Goal: Information Seeking & Learning: Check status

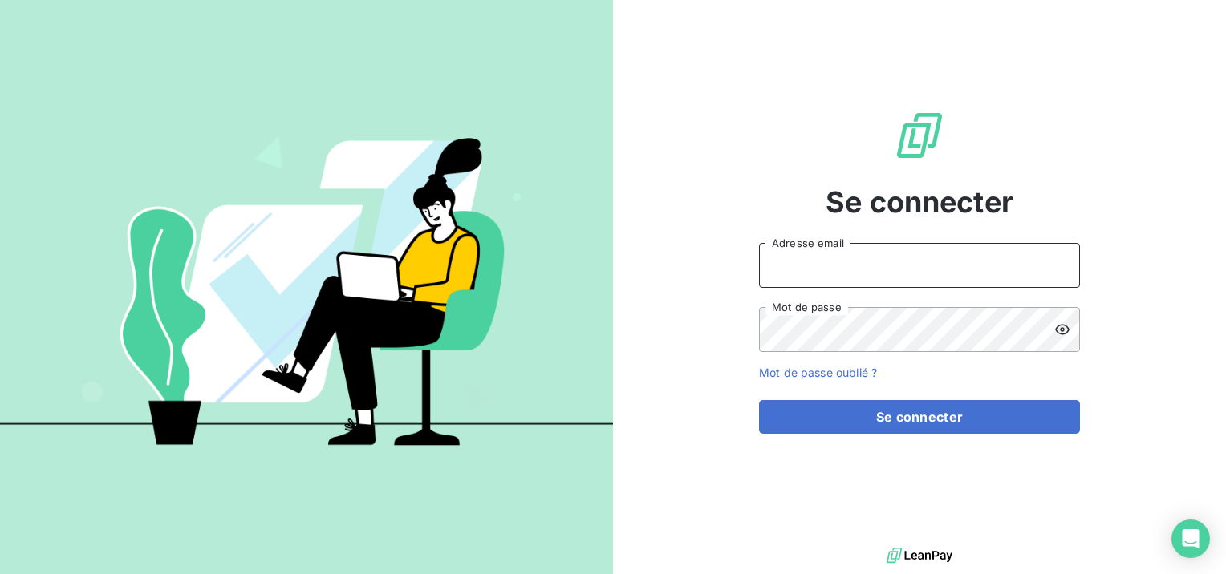
click at [821, 252] on input "Adresse email" at bounding box center [919, 265] width 321 height 45
type input "[EMAIL_ADDRESS][DOMAIN_NAME]"
click at [759, 400] on button "Se connecter" at bounding box center [919, 417] width 321 height 34
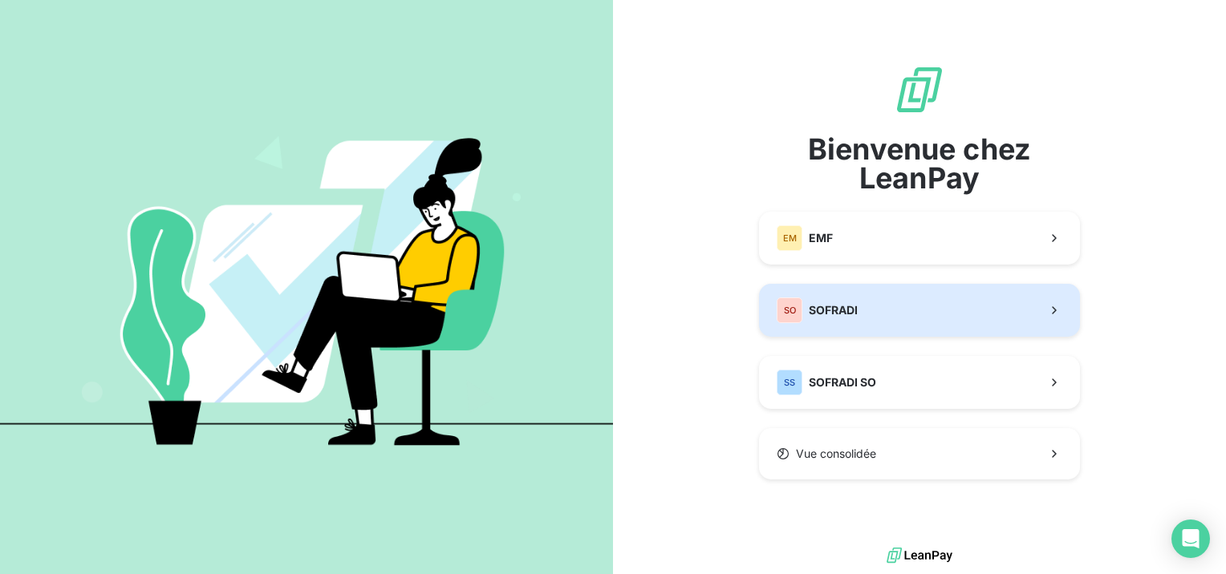
click at [826, 294] on button "SO SOFRADI" at bounding box center [919, 310] width 321 height 53
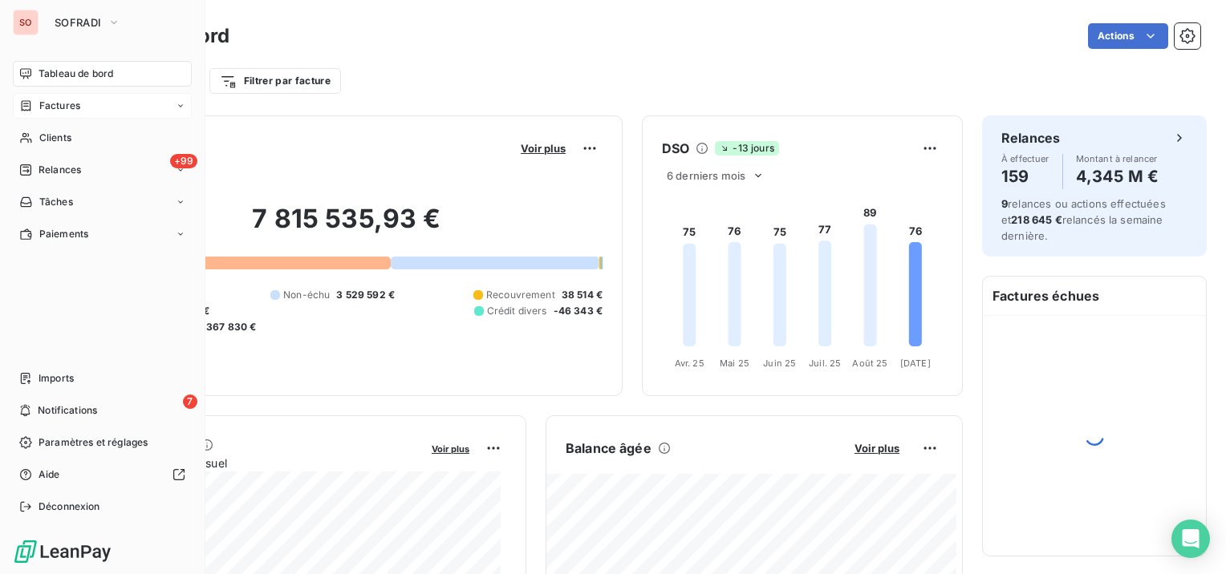
click at [48, 107] on span "Factures" at bounding box center [59, 106] width 41 height 14
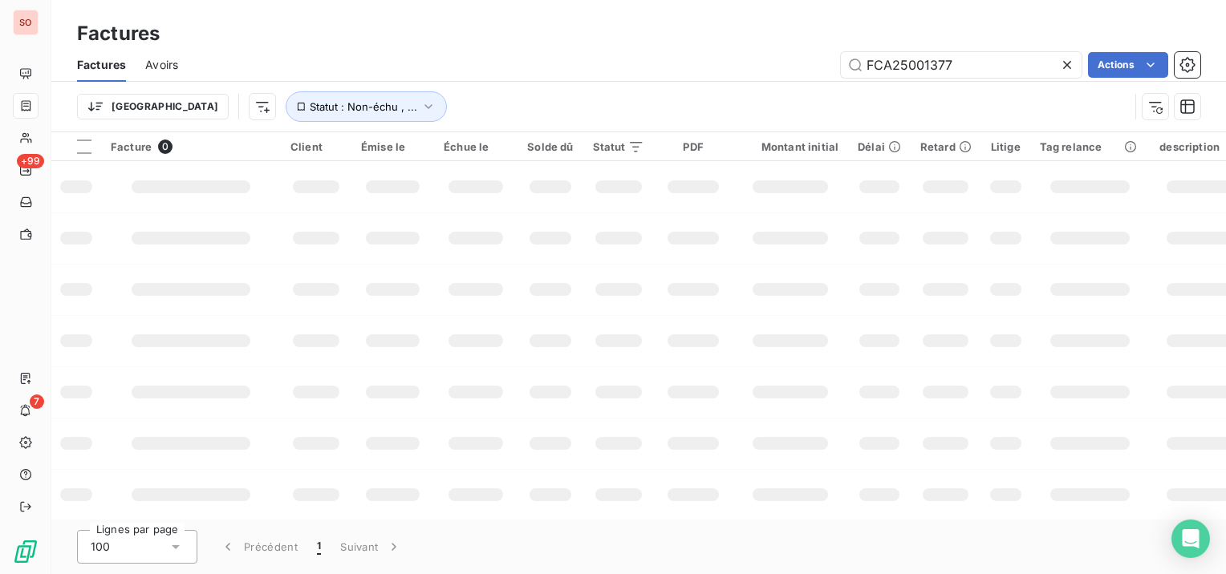
click at [1068, 63] on icon at bounding box center [1067, 65] width 16 height 16
click at [913, 57] on input "text" at bounding box center [961, 65] width 241 height 26
paste input "FCA25002143"
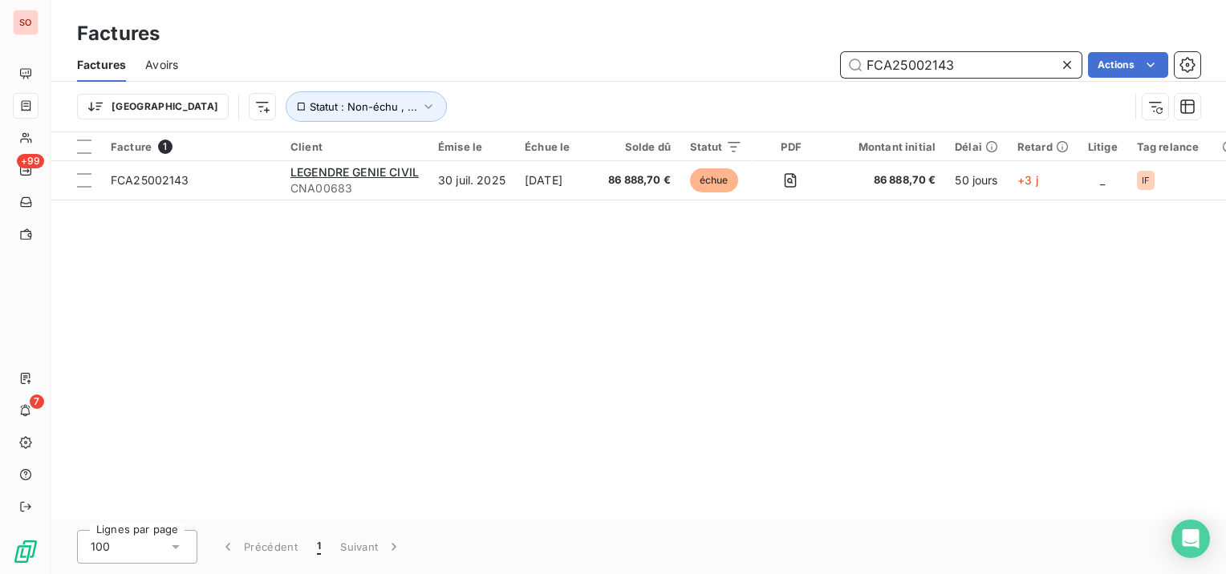
type input "FCA25002143"
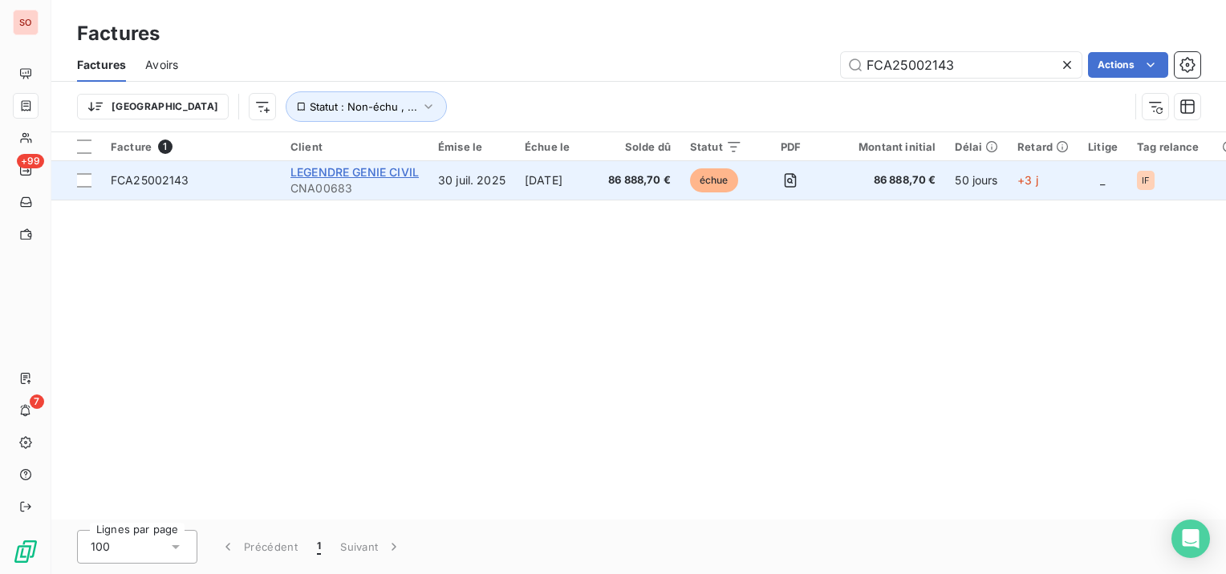
click at [373, 173] on span "LEGENDRE GENIE CIVIL" at bounding box center [354, 172] width 128 height 14
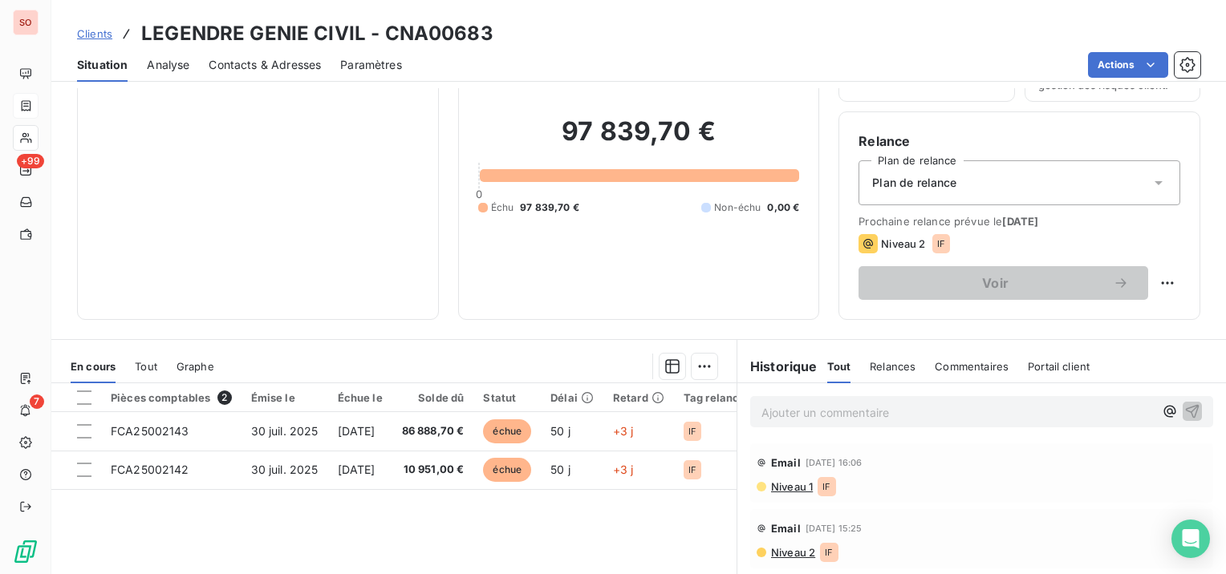
scroll to position [160, 0]
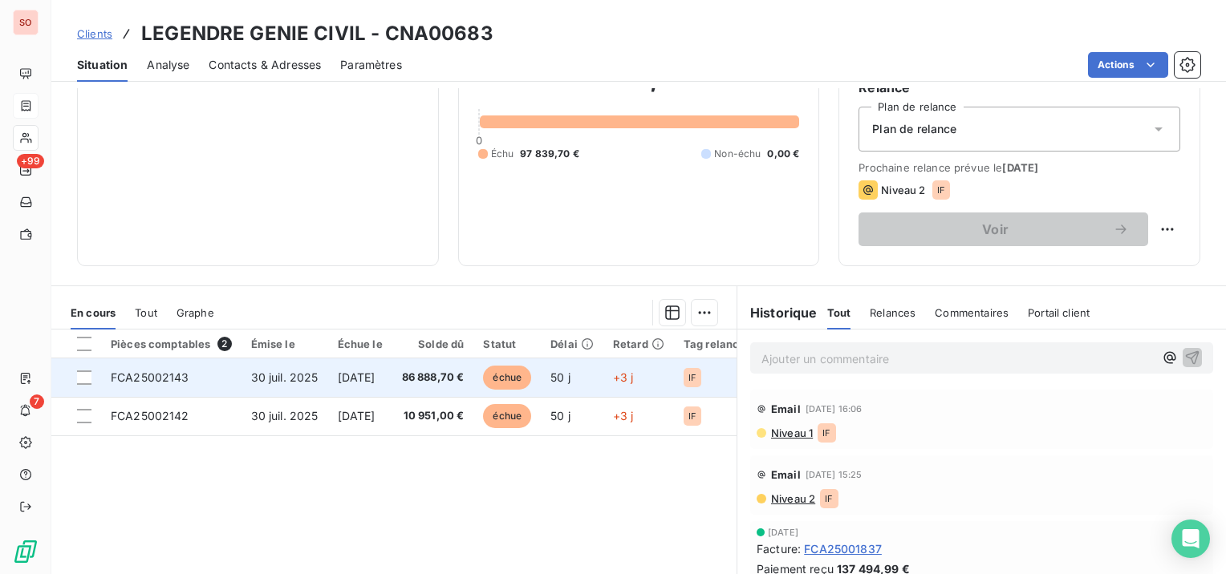
click at [282, 377] on span "30 juil. 2025" at bounding box center [284, 378] width 67 height 14
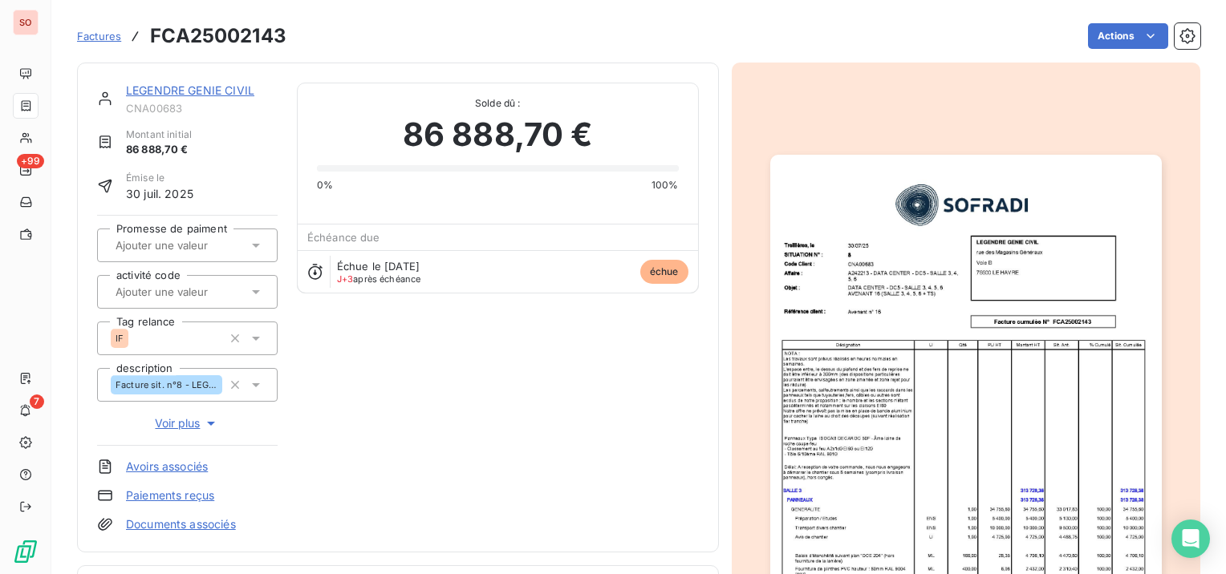
click at [1006, 365] on img "button" at bounding box center [965, 432] width 391 height 554
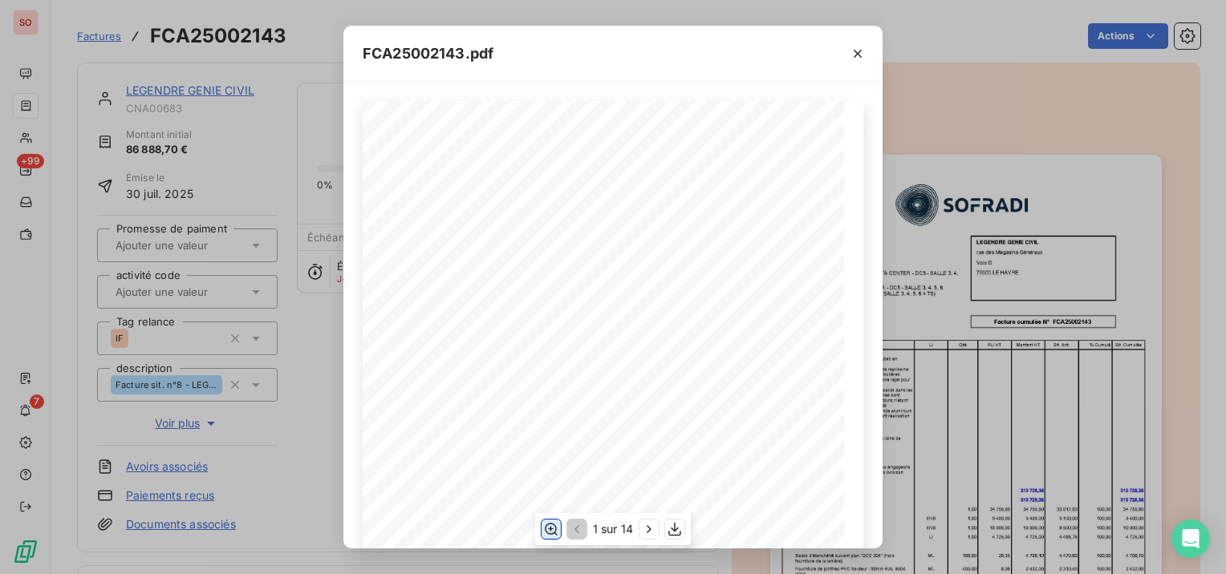
click at [554, 527] on icon "button" at bounding box center [551, 529] width 13 height 12
click at [862, 52] on icon "button" at bounding box center [858, 54] width 16 height 16
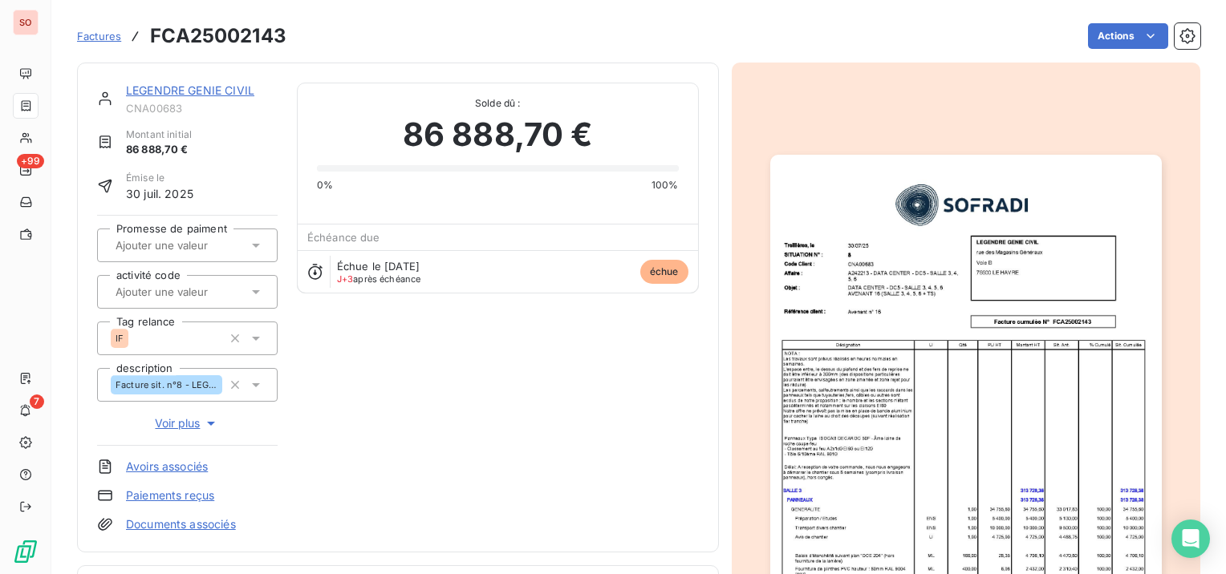
click at [171, 87] on link "LEGENDRE GENIE CIVIL" at bounding box center [190, 90] width 128 height 14
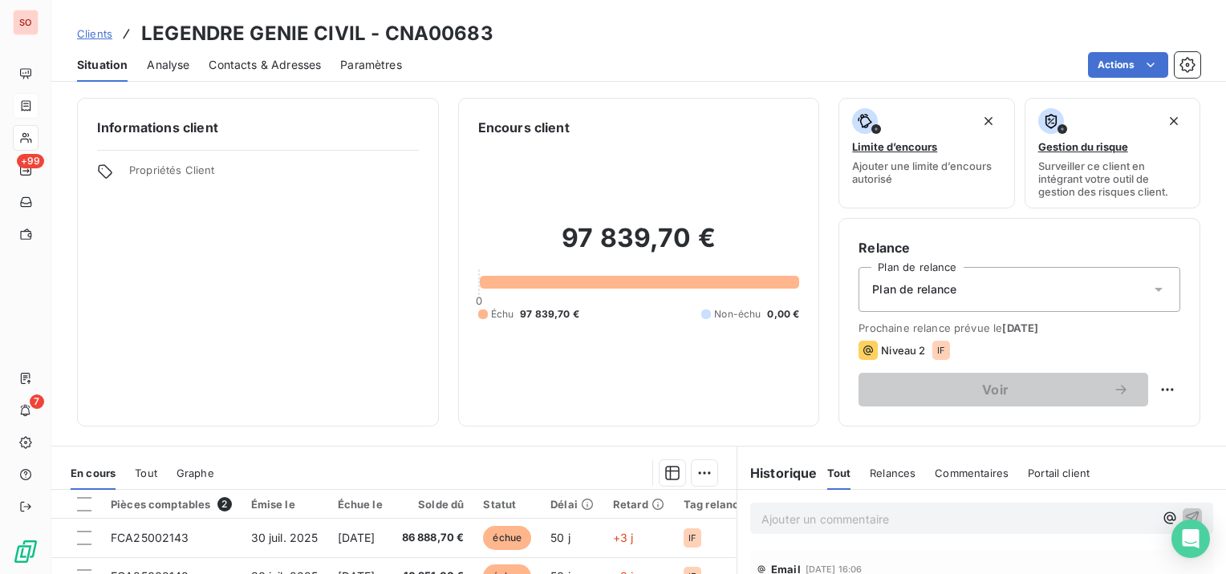
click at [99, 27] on span "Clients" at bounding box center [94, 33] width 35 height 13
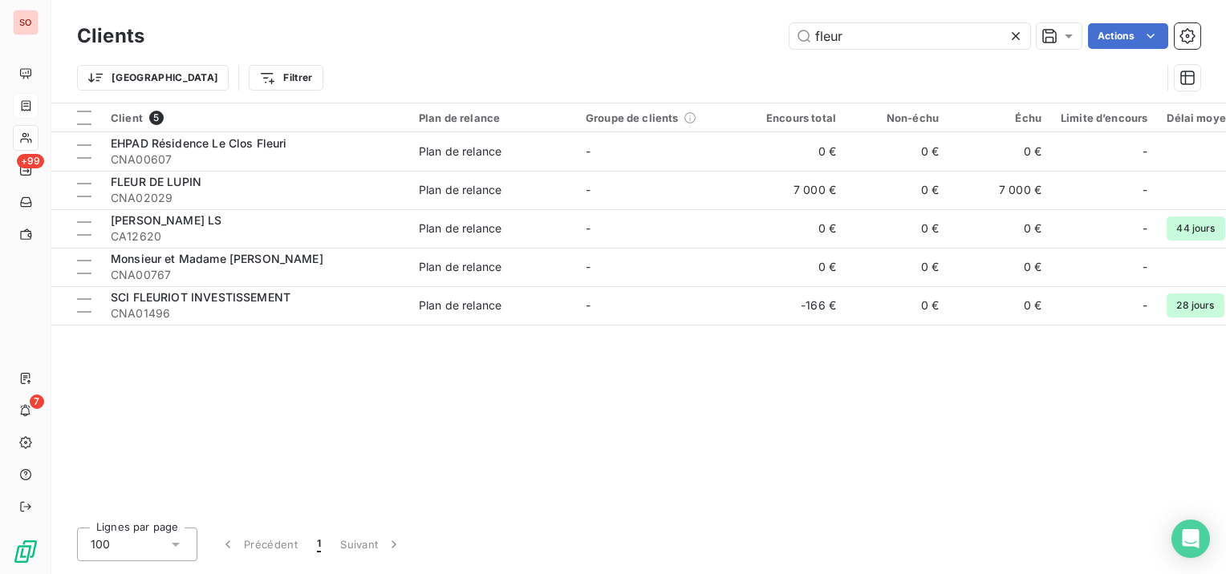
drag, startPoint x: 915, startPoint y: 31, endPoint x: 769, endPoint y: 22, distance: 146.3
click at [769, 22] on div "Clients fleur Actions" at bounding box center [638, 36] width 1123 height 34
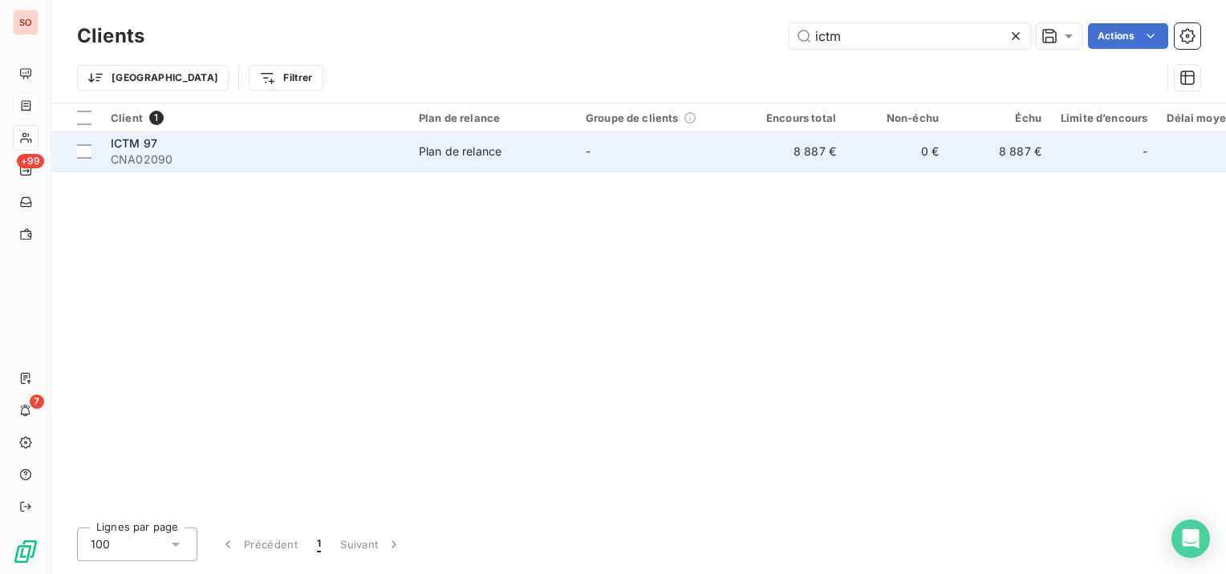
type input "ictm"
click at [479, 147] on div "Plan de relance" at bounding box center [460, 152] width 83 height 16
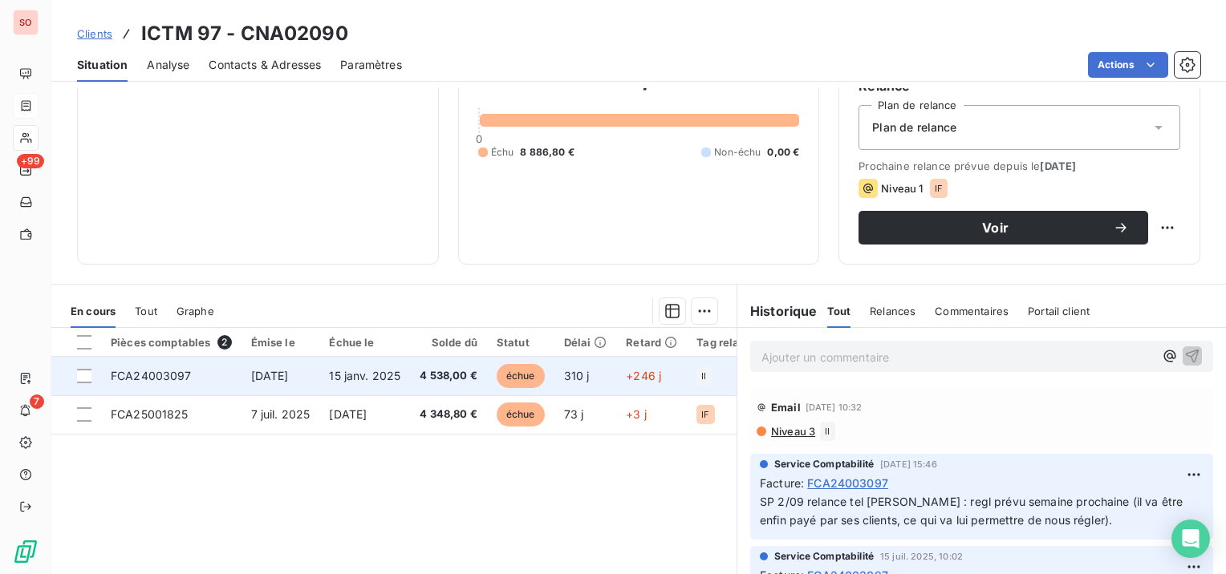
scroll to position [241, 0]
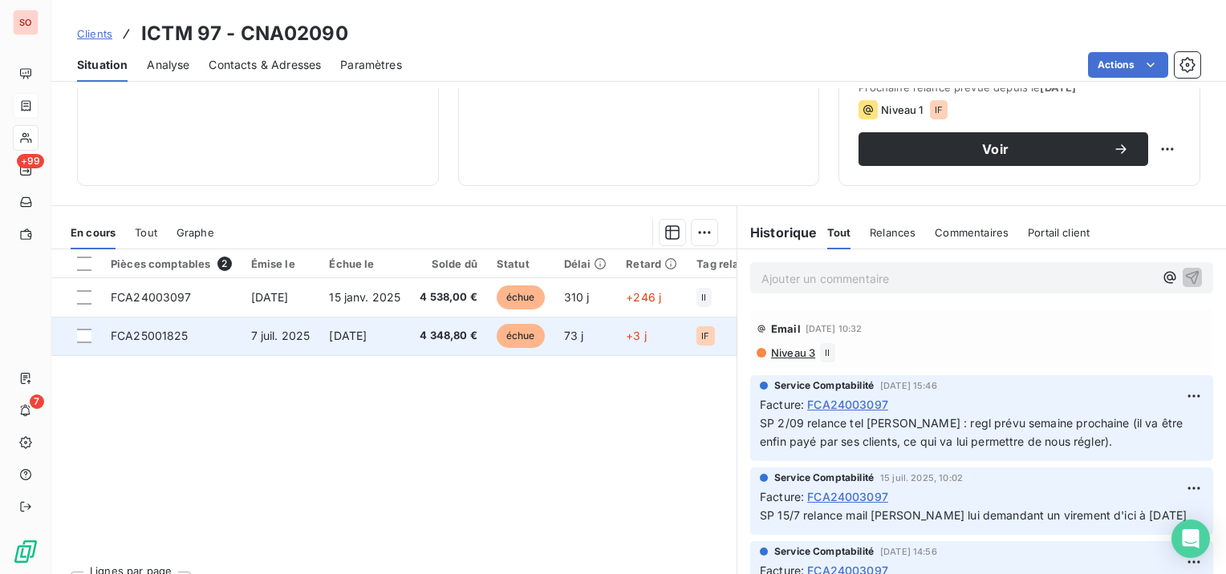
click at [196, 327] on td "FCA25001825" at bounding box center [171, 336] width 140 height 39
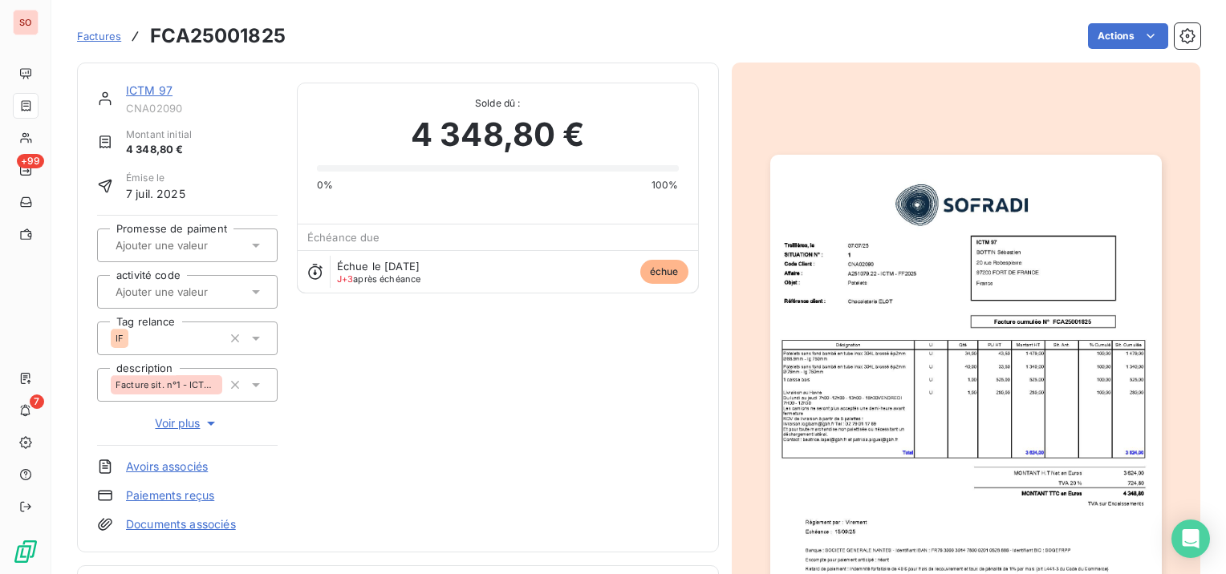
click at [252, 39] on h3 "FCA25001825" at bounding box center [218, 36] width 136 height 29
copy h3 "FCA25001825"
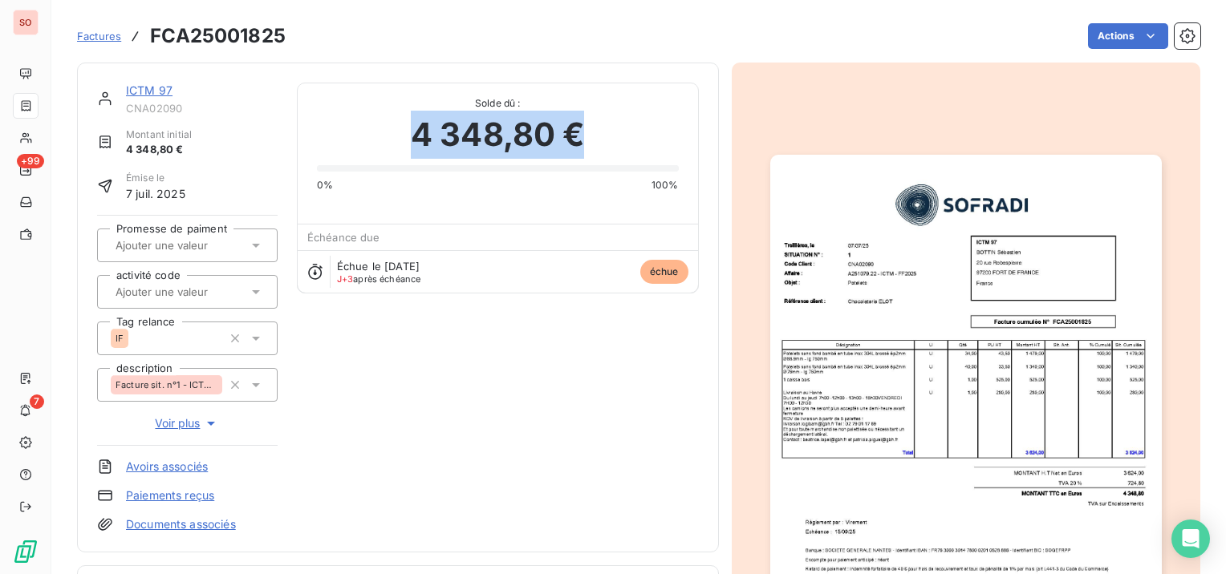
drag, startPoint x: 408, startPoint y: 137, endPoint x: 571, endPoint y: 130, distance: 163.0
click at [571, 130] on span "4 348,80 €" at bounding box center [498, 135] width 174 height 48
copy span "4 348,80 €"
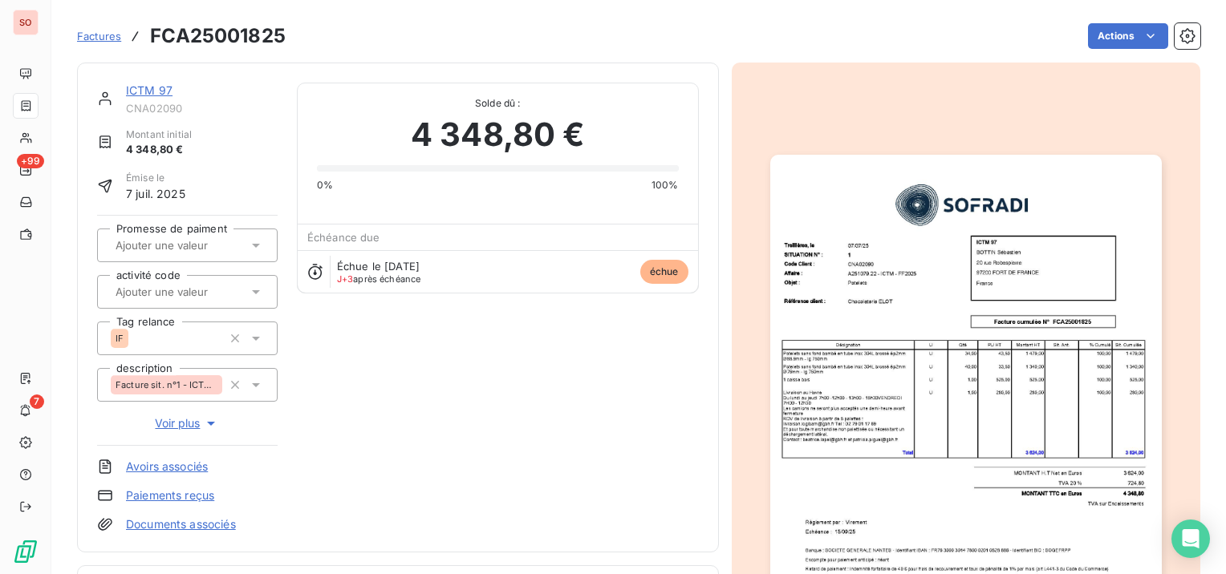
click at [143, 88] on link "ICTM 97" at bounding box center [149, 90] width 47 height 14
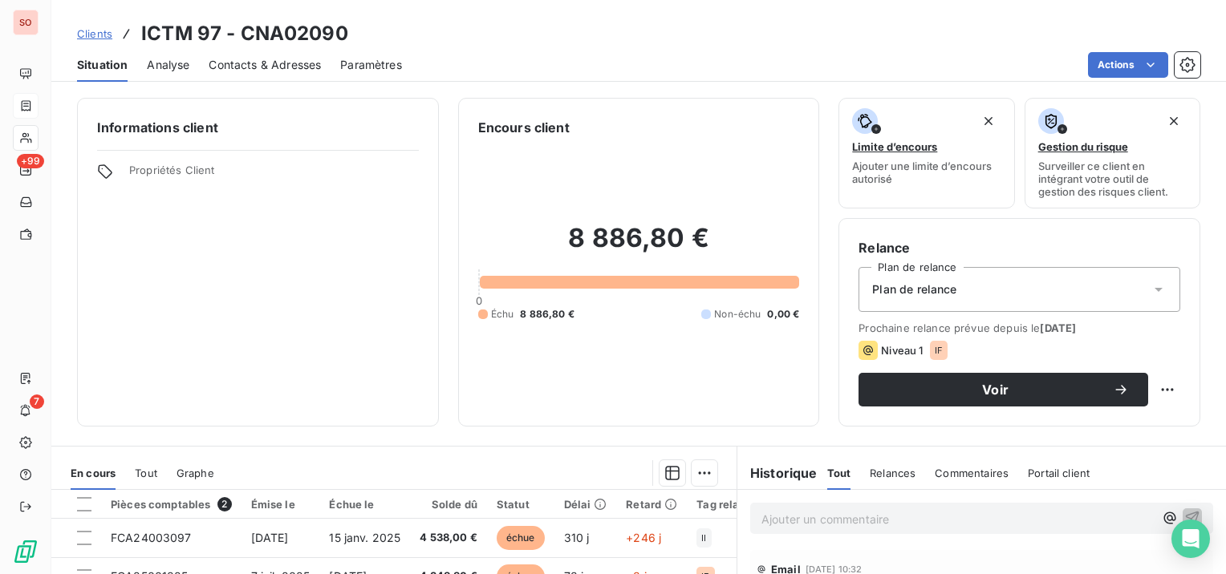
scroll to position [160, 0]
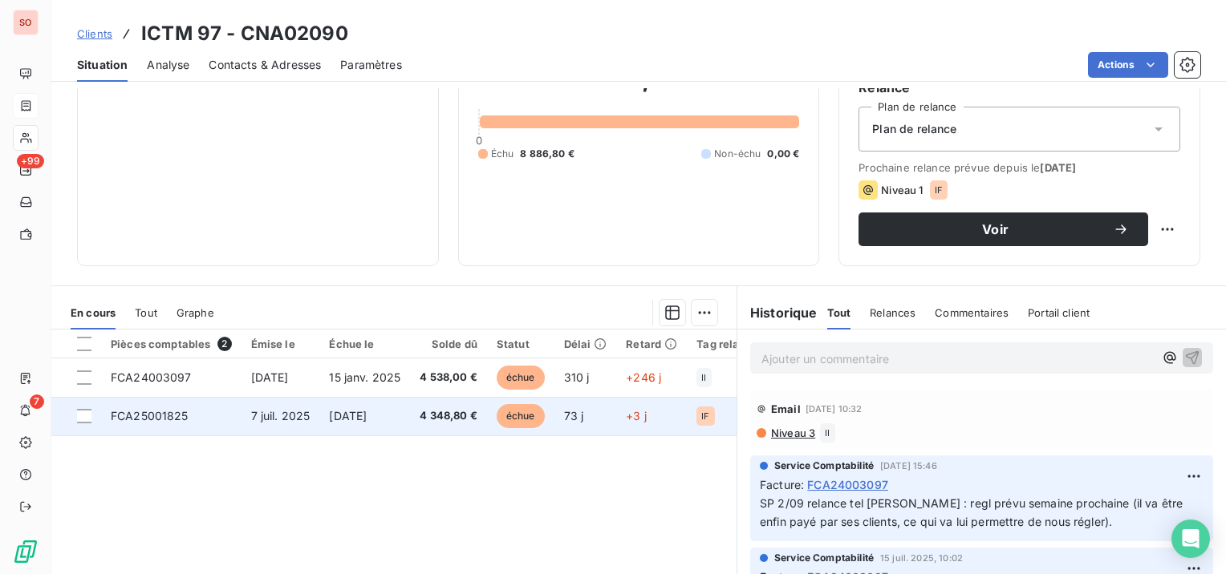
click at [367, 413] on span "[DATE]" at bounding box center [348, 416] width 38 height 14
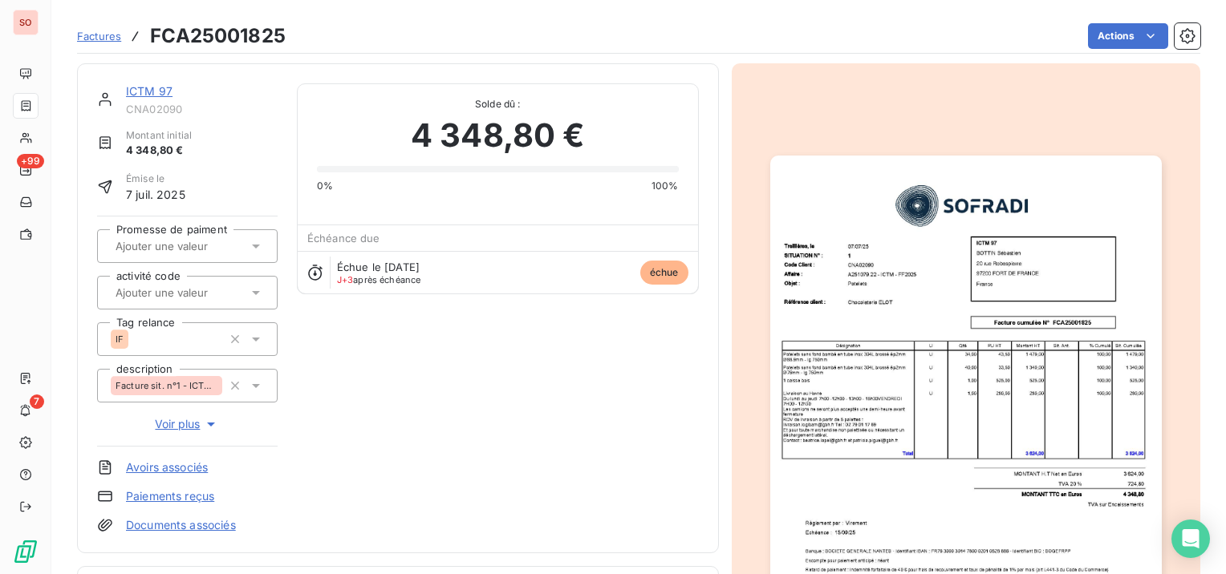
scroll to position [241, 0]
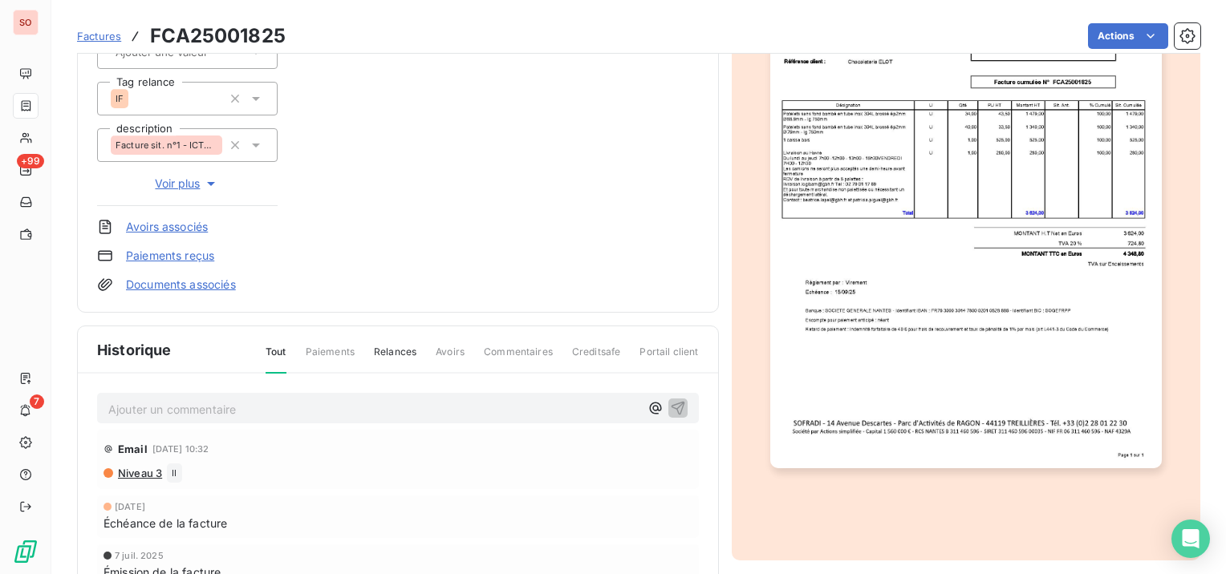
click at [953, 287] on img "button" at bounding box center [965, 192] width 391 height 554
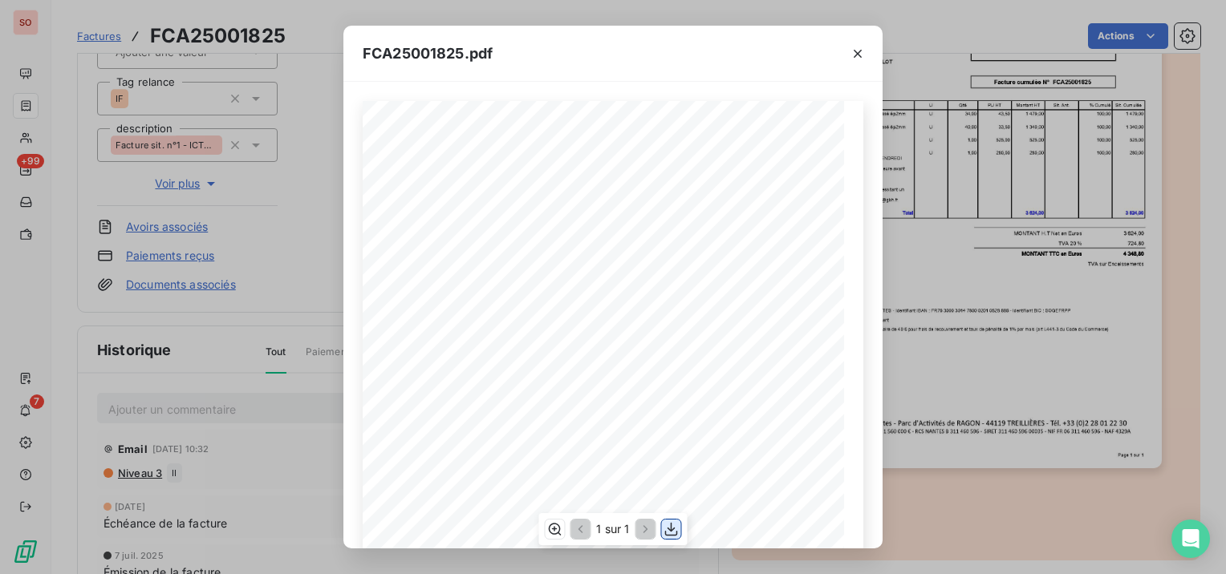
click at [676, 533] on icon "button" at bounding box center [671, 530] width 13 height 14
click at [1034, 416] on div "FCA25001825.pdf Facture cumulée N° FCA25001825 ICTM 97 97200 [GEOGRAPHIC_DATA] …" at bounding box center [613, 287] width 1226 height 574
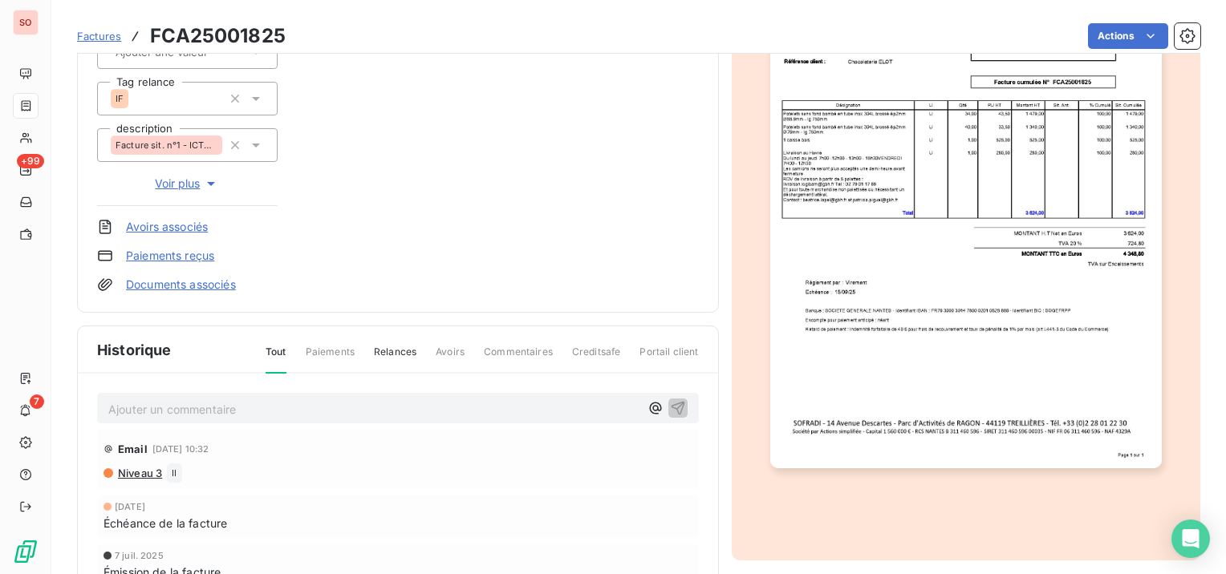
click at [342, 412] on p "Ajouter un commentaire ﻿" at bounding box center [373, 410] width 531 height 20
click at [363, 406] on span "SP 18/09 relance suite à l'avis de paiement pour la facture de [DATE]" at bounding box center [293, 408] width 371 height 14
click at [671, 402] on icon "button" at bounding box center [678, 408] width 16 height 16
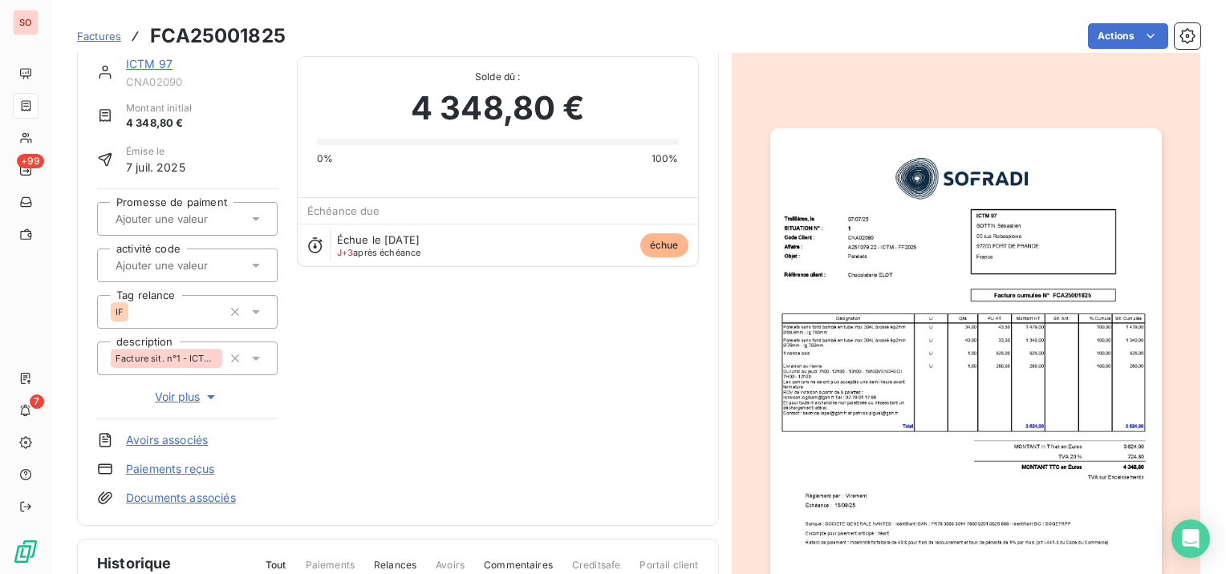
scroll to position [0, 0]
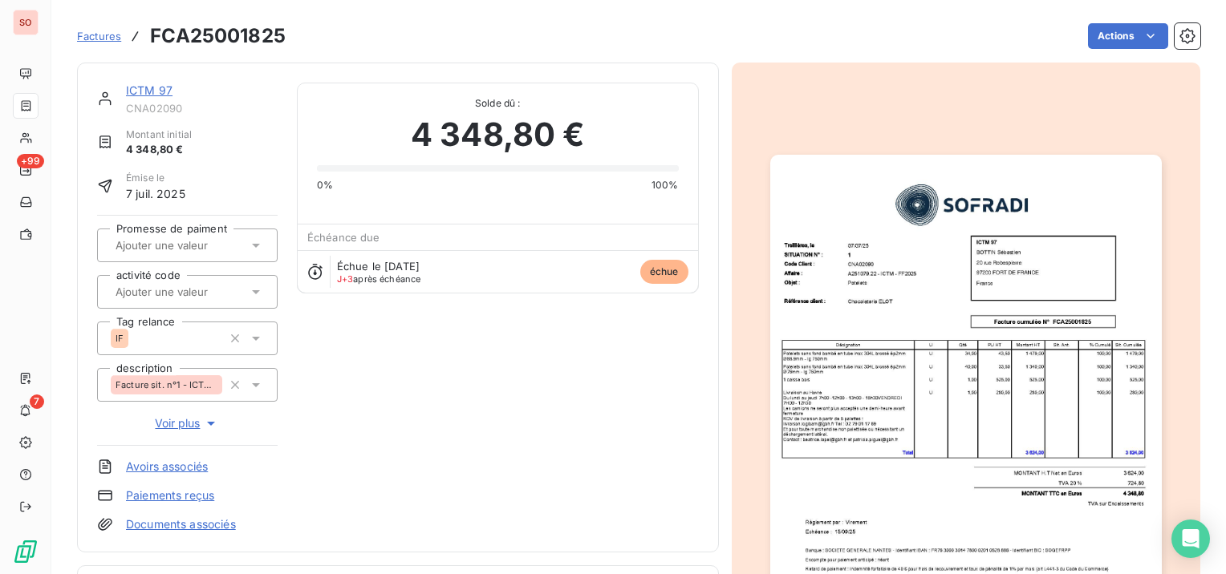
click at [144, 87] on link "ICTM 97" at bounding box center [149, 90] width 47 height 14
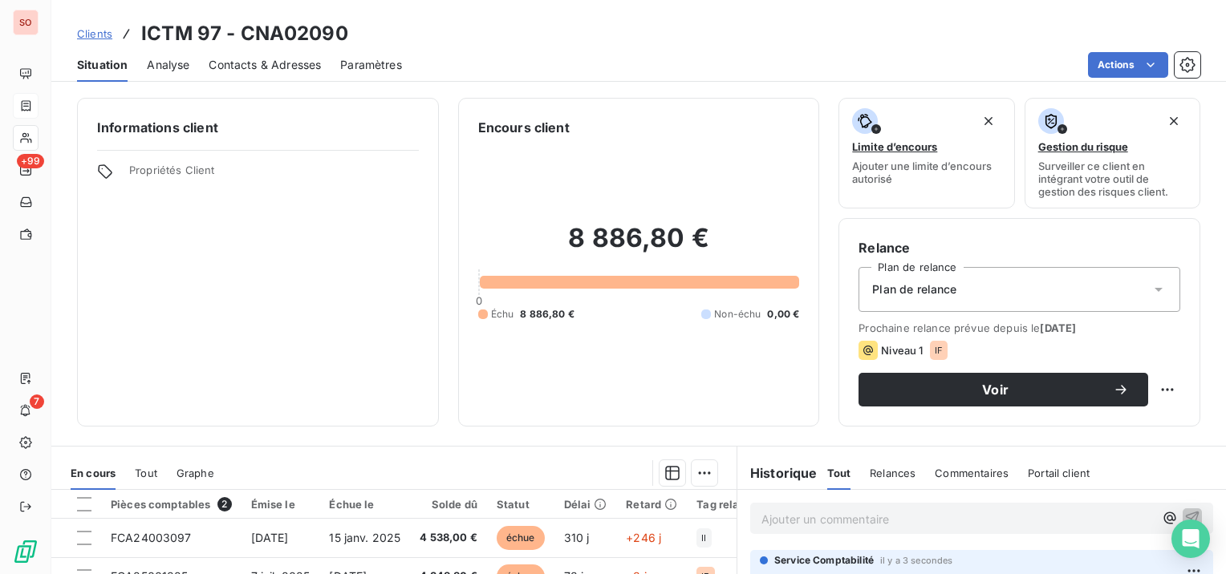
scroll to position [241, 0]
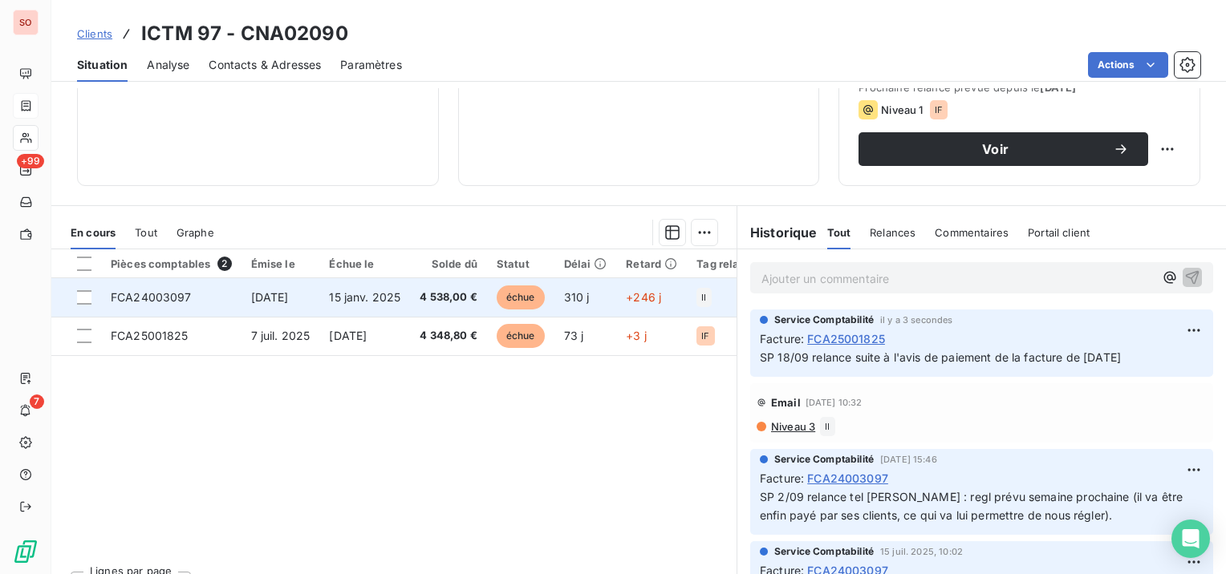
click at [241, 293] on td "[DATE]" at bounding box center [280, 297] width 79 height 39
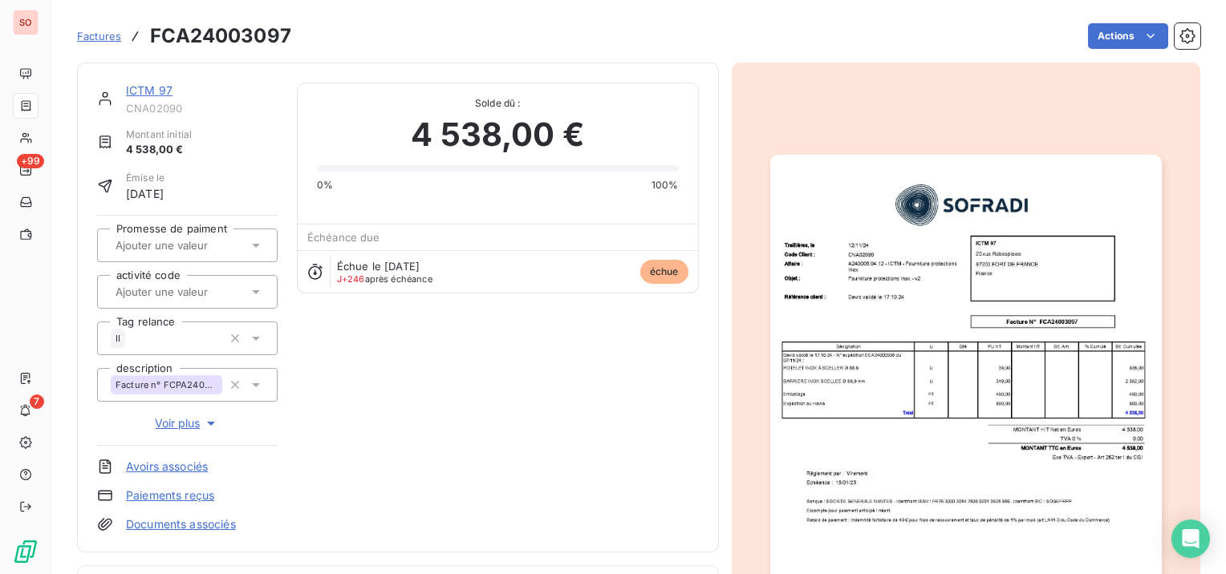
scroll to position [321, 0]
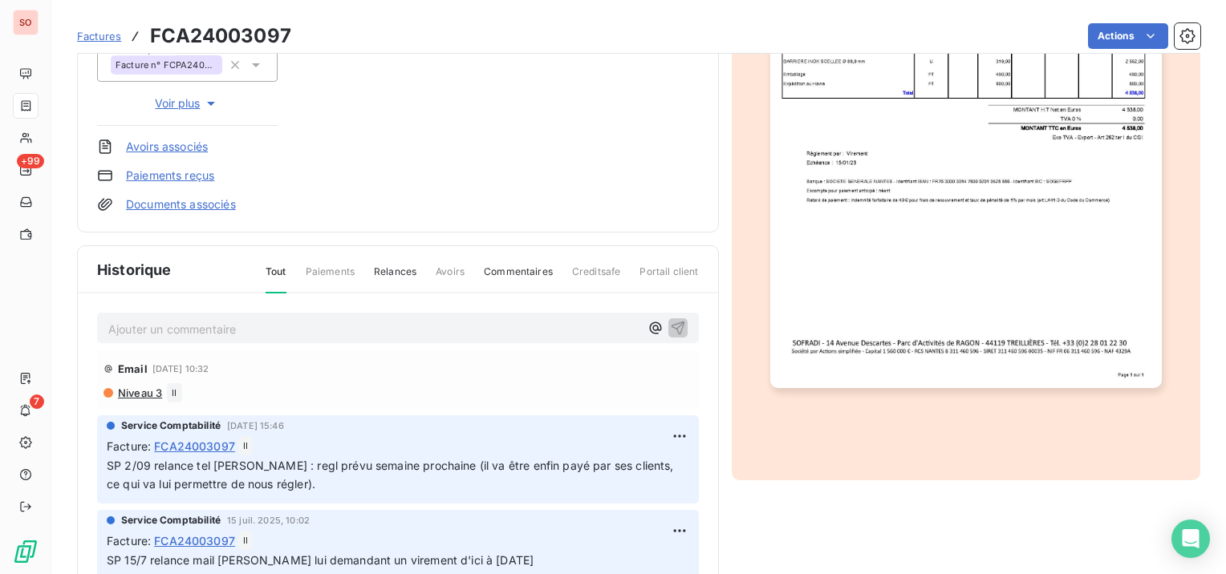
click at [391, 324] on p "Ajouter un commentaire ﻿" at bounding box center [373, 329] width 531 height 20
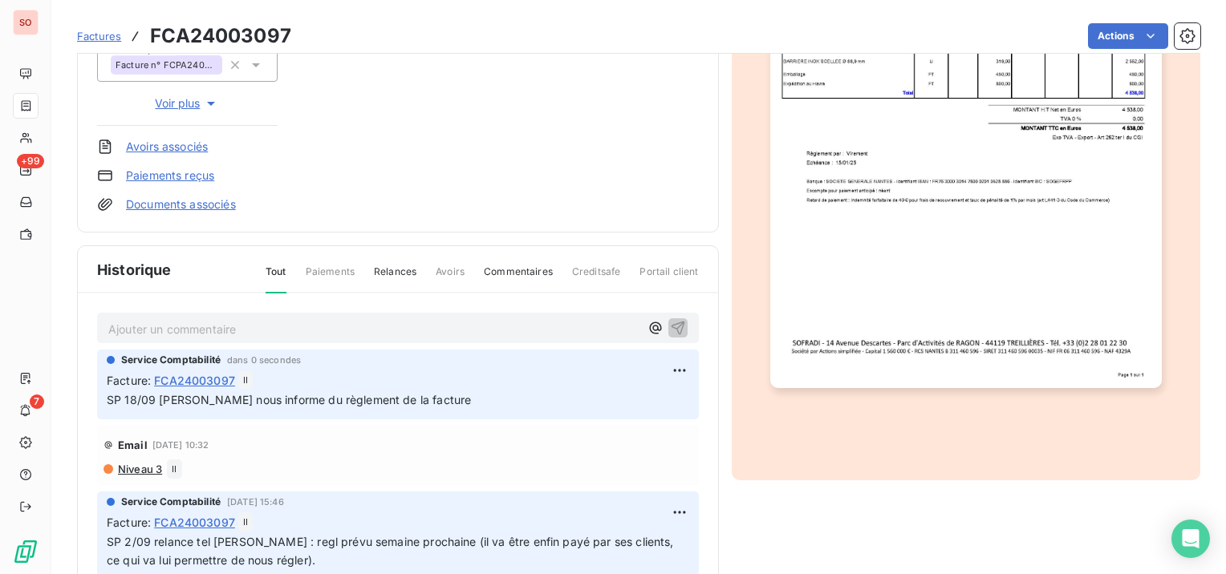
scroll to position [0, 0]
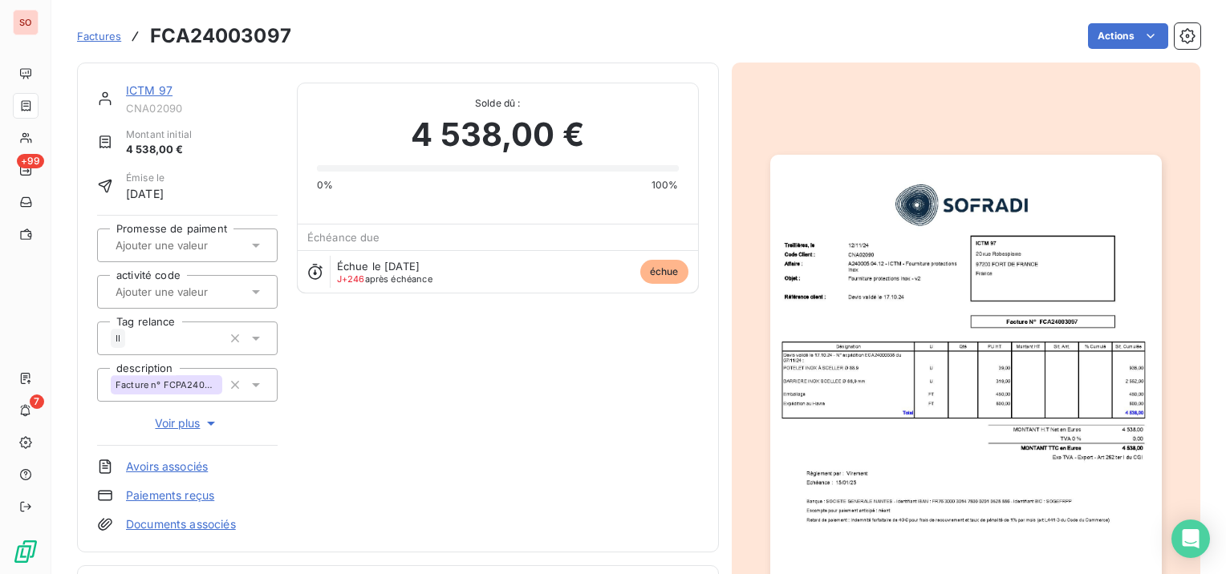
click at [145, 85] on link "ICTM 97" at bounding box center [149, 90] width 47 height 14
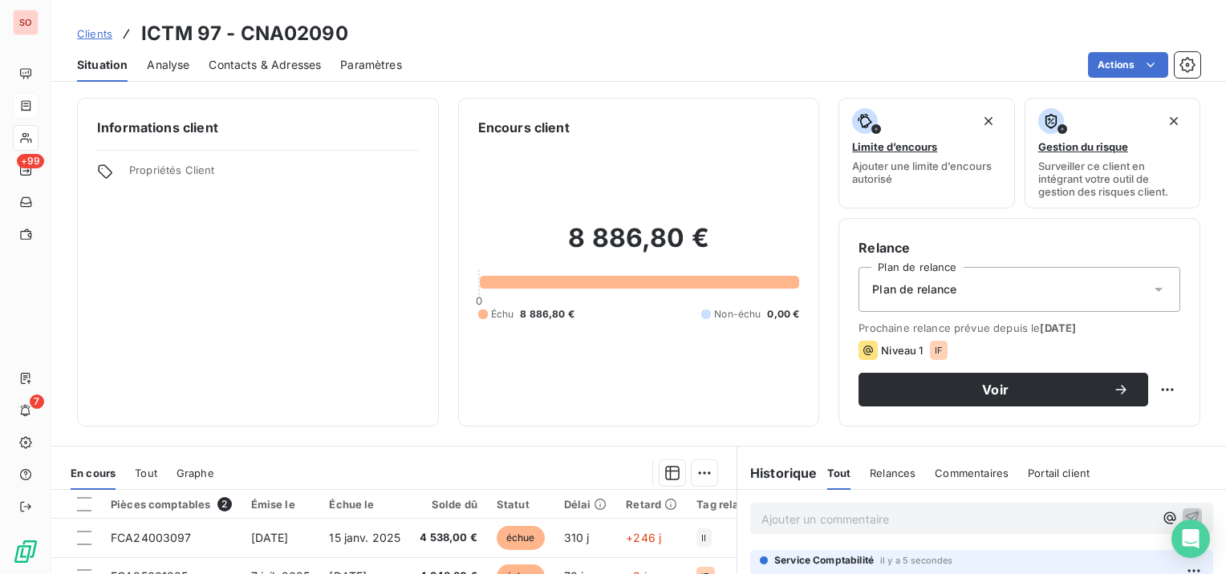
click at [99, 28] on span "Clients" at bounding box center [94, 33] width 35 height 13
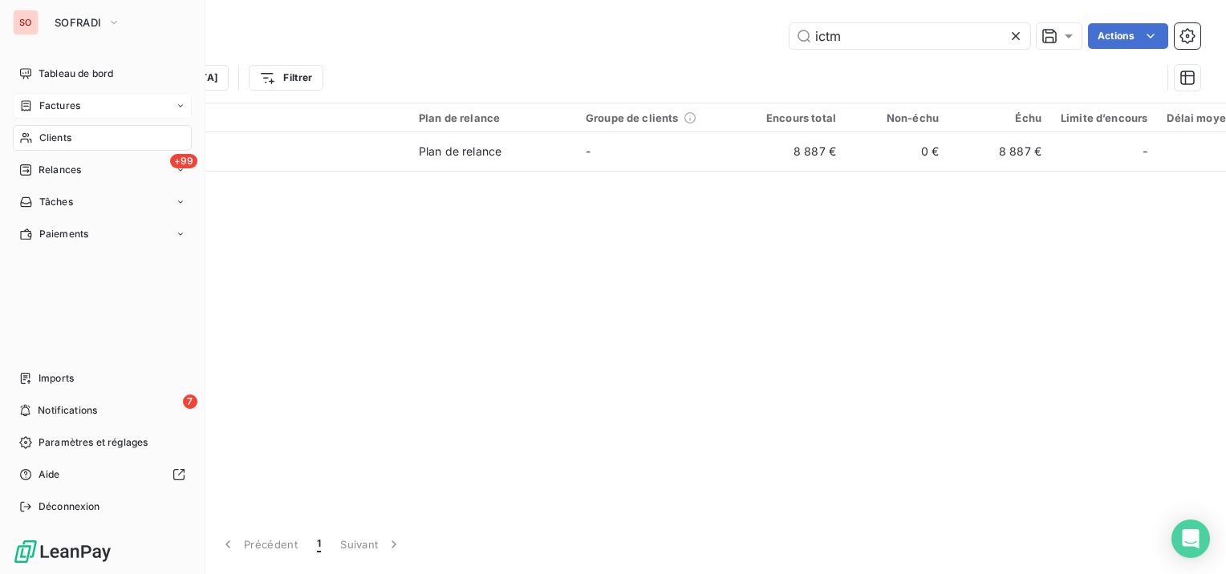
click at [42, 107] on span "Factures" at bounding box center [59, 106] width 41 height 14
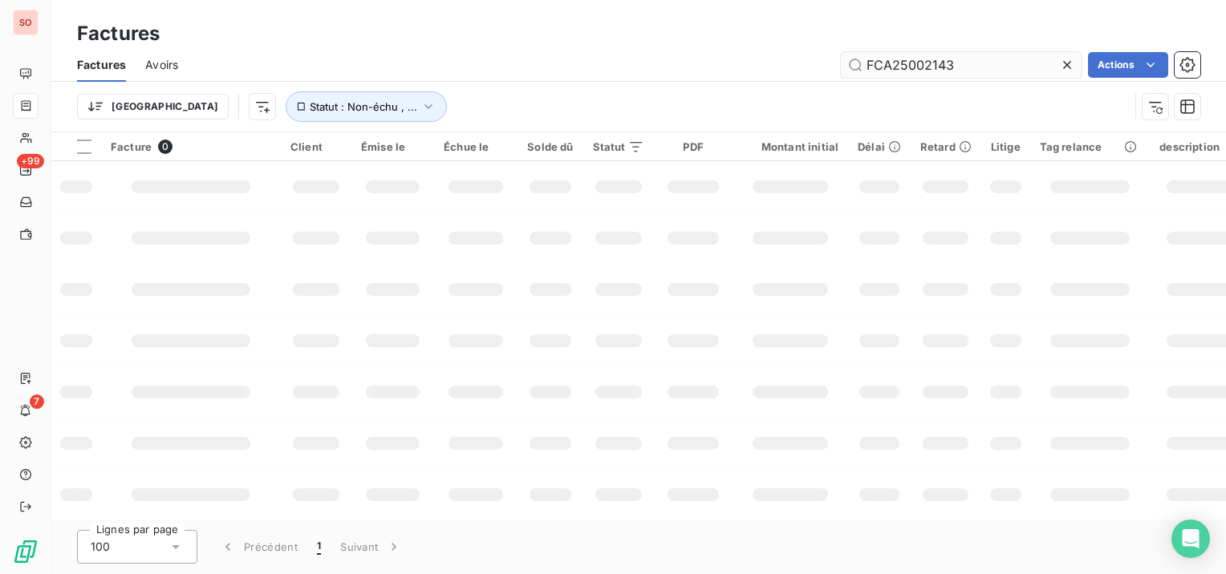
click at [985, 66] on input "FCA25002143" at bounding box center [961, 65] width 241 height 26
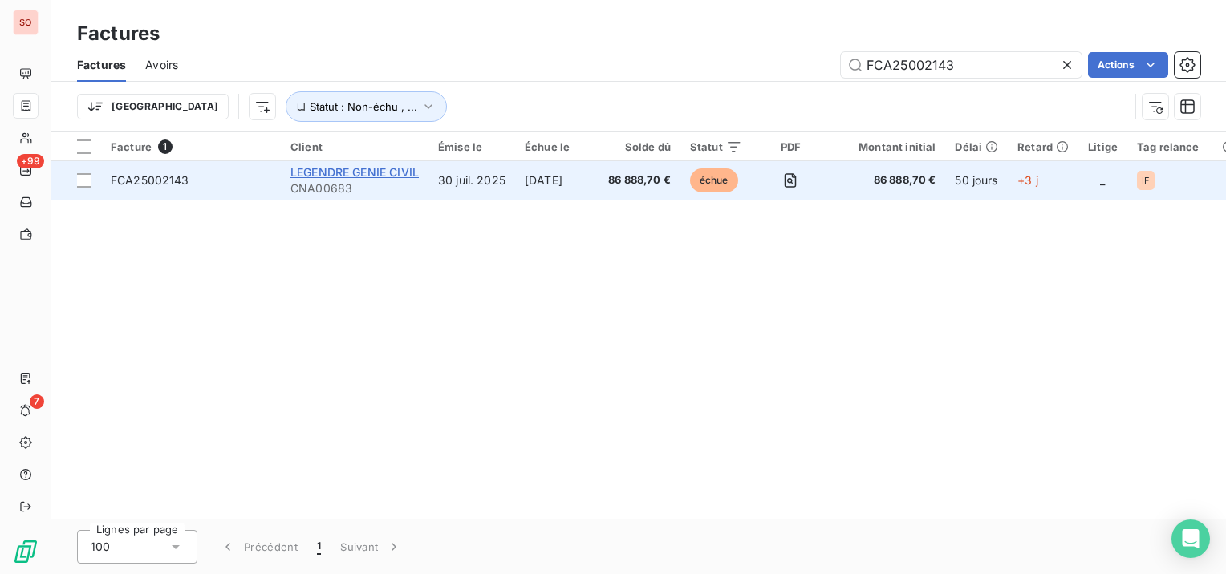
click at [383, 168] on span "LEGENDRE GENIE CIVIL" at bounding box center [354, 172] width 128 height 14
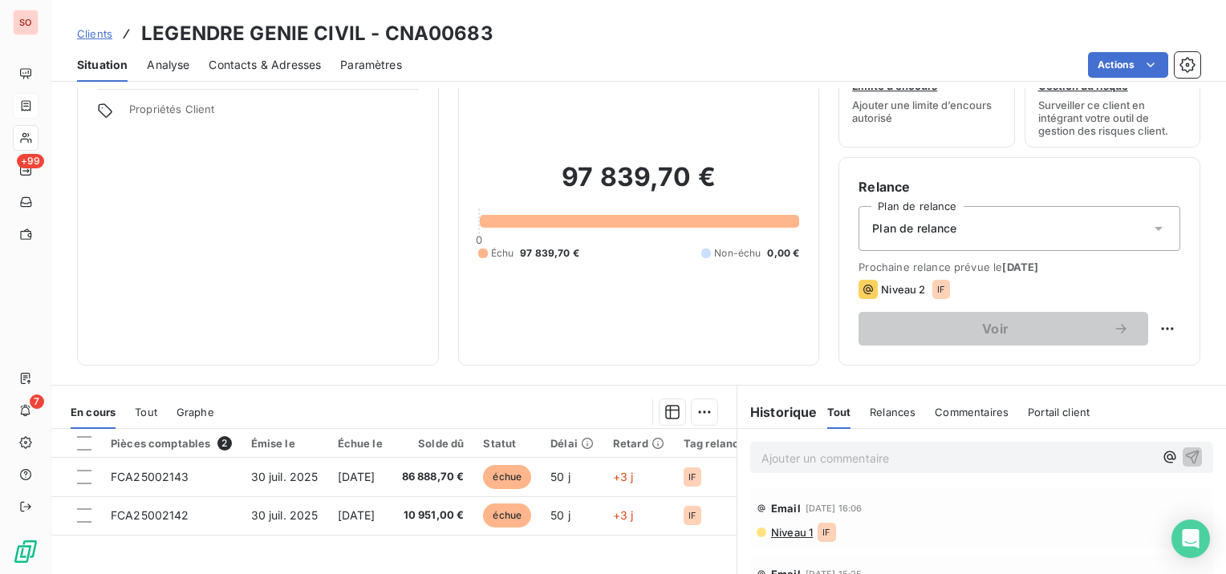
scroll to position [160, 0]
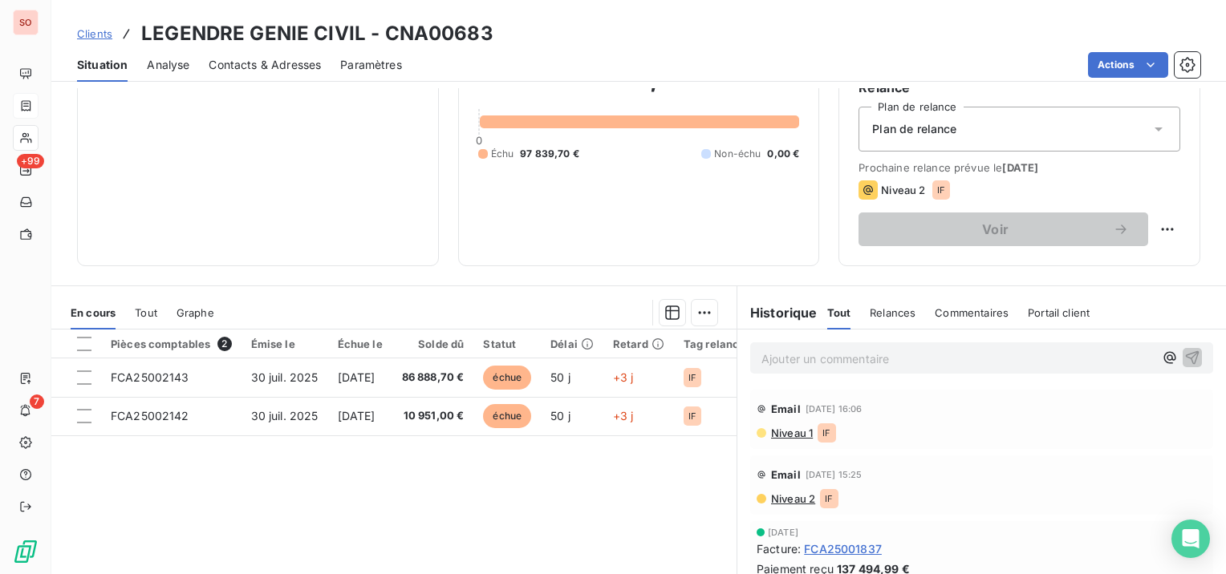
click at [819, 358] on p "Ajouter un commentaire ﻿" at bounding box center [957, 359] width 392 height 20
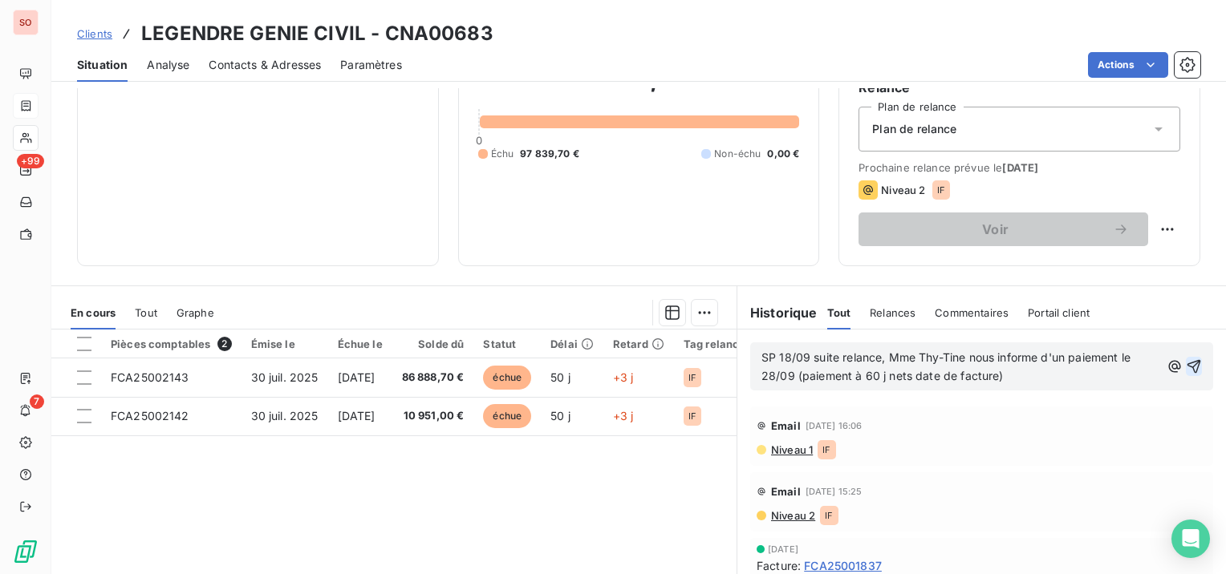
click at [1186, 359] on icon "button" at bounding box center [1194, 367] width 16 height 16
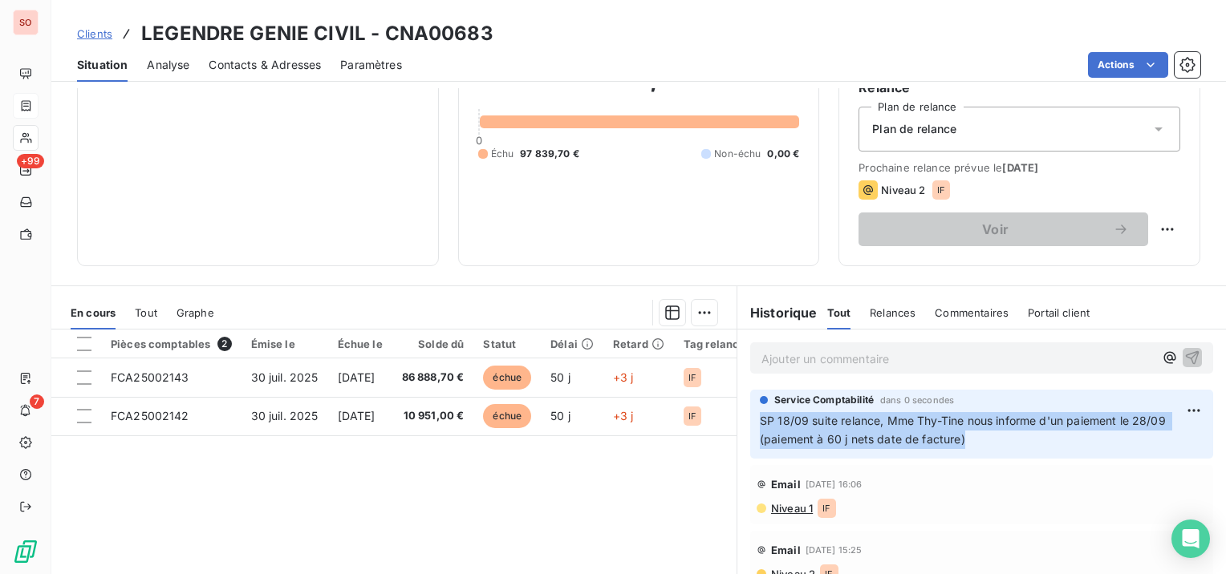
drag, startPoint x: 968, startPoint y: 430, endPoint x: 753, endPoint y: 420, distance: 215.3
click at [760, 420] on p "SP 18/09 suite relance, Mme Thy-Tine nous informe d'un paiement le 28/09 (paiem…" at bounding box center [982, 430] width 444 height 37
copy span "SP 18/09 suite relance, Mme Thy-Tine nous informe d'un paiement le 28/09 (paiem…"
click at [1169, 408] on html "SO +99 7 Clients LEGENDRE GENIE CIVIL - CNA00683 Situation Analyse Contacts & A…" at bounding box center [613, 287] width 1226 height 574
click at [1150, 466] on div "Supprimer" at bounding box center [1131, 475] width 90 height 26
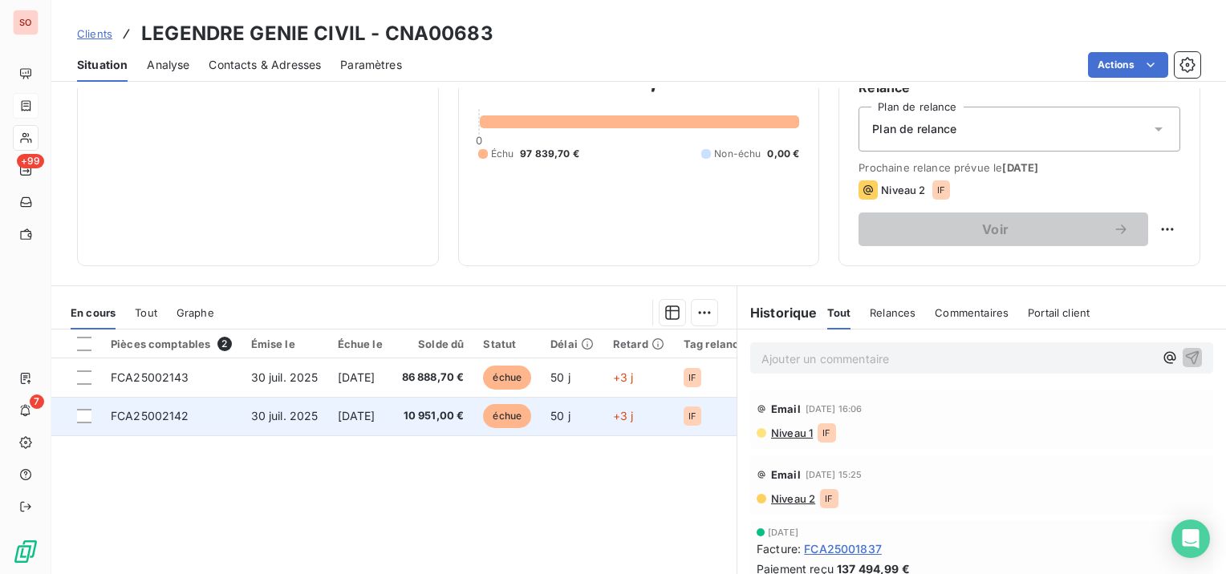
click at [375, 411] on span "[DATE]" at bounding box center [357, 416] width 38 height 14
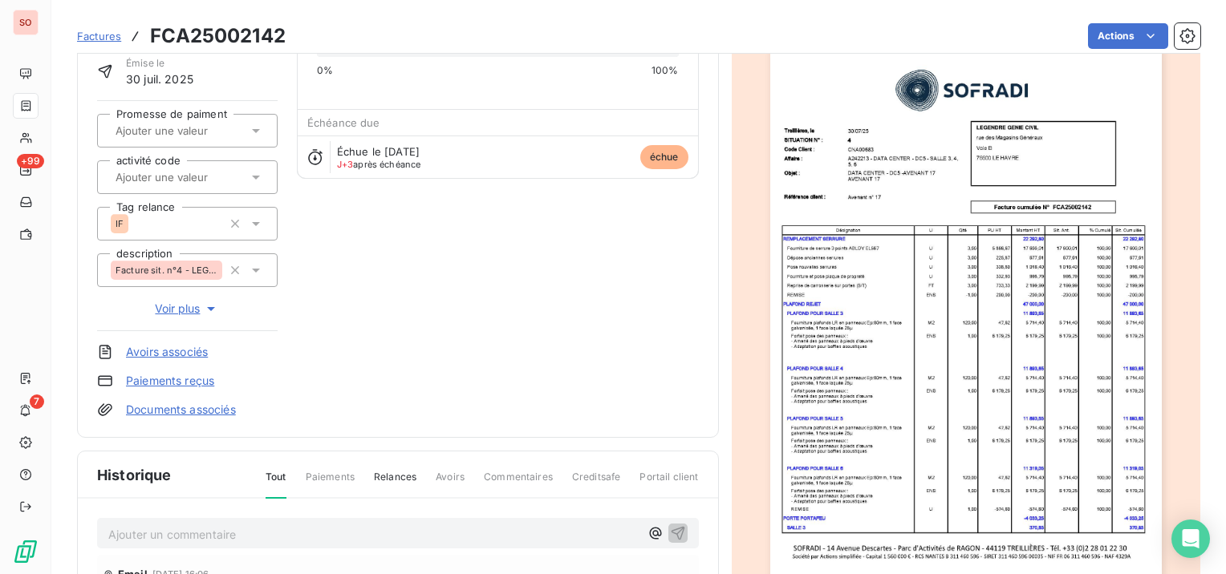
scroll to position [242, 0]
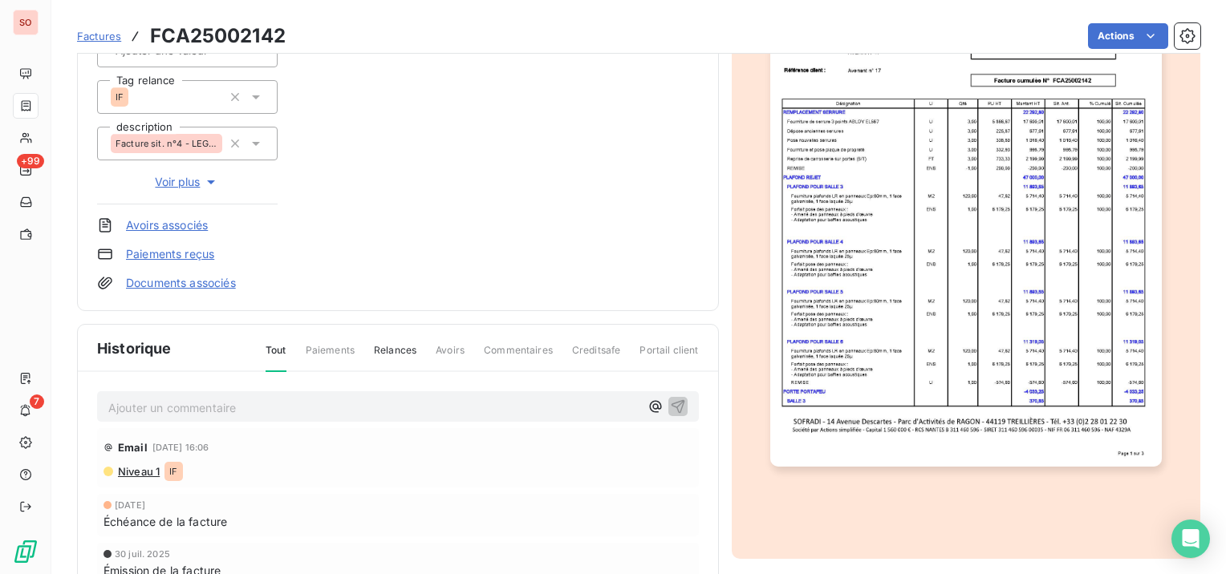
click at [351, 404] on p "Ajouter un commentaire ﻿" at bounding box center [373, 408] width 531 height 20
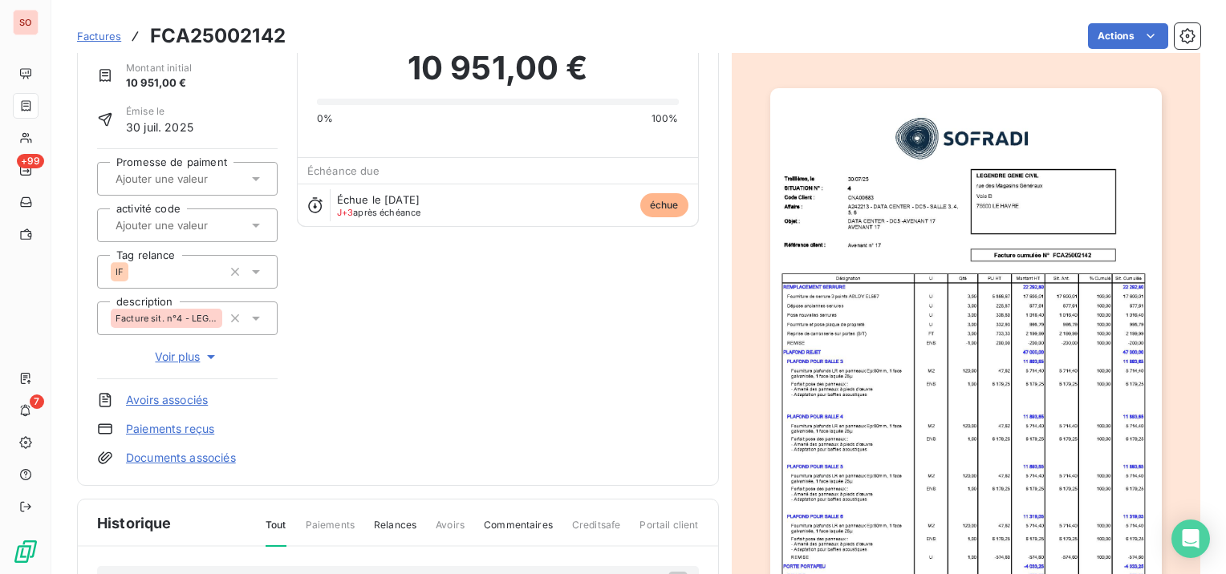
scroll to position [0, 0]
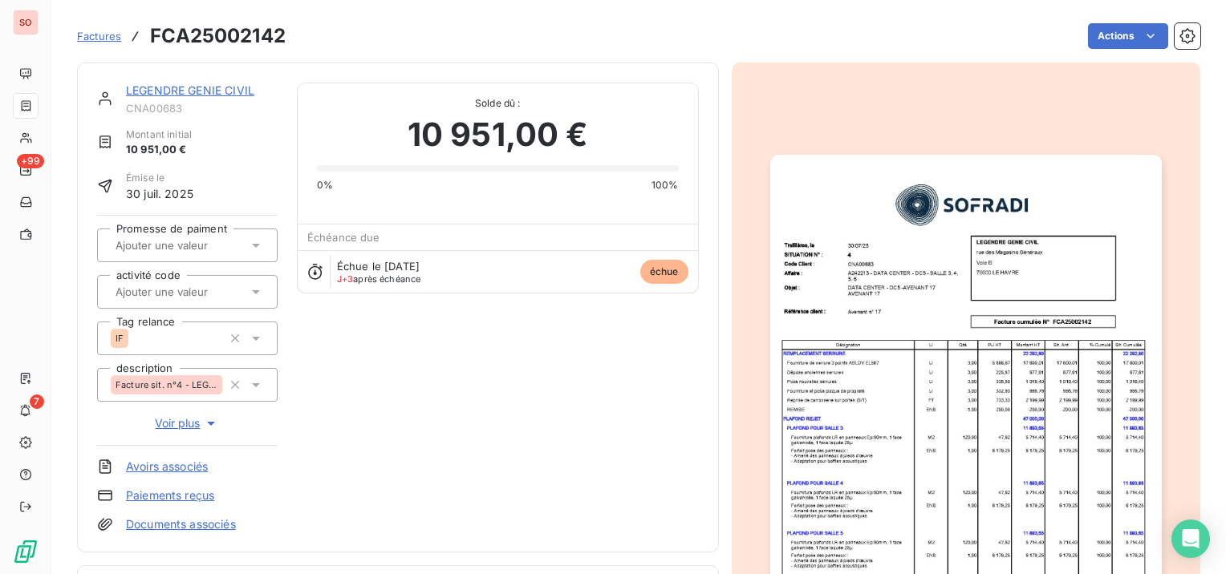
click at [175, 84] on link "LEGENDRE GENIE CIVIL" at bounding box center [190, 90] width 128 height 14
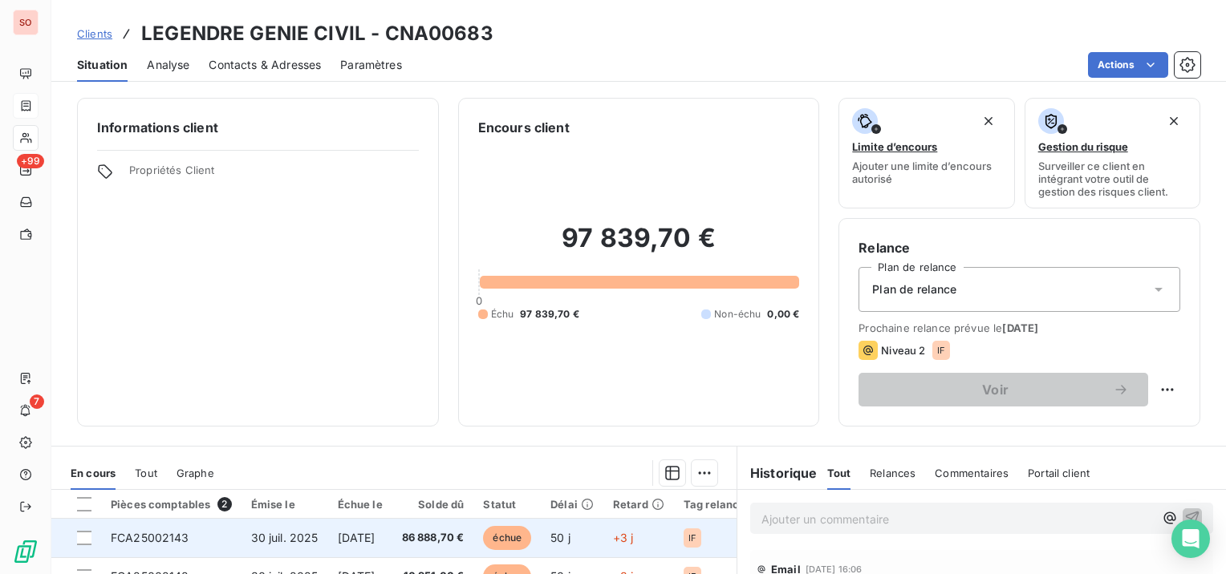
click at [264, 525] on td "30 juil. 2025" at bounding box center [284, 538] width 87 height 39
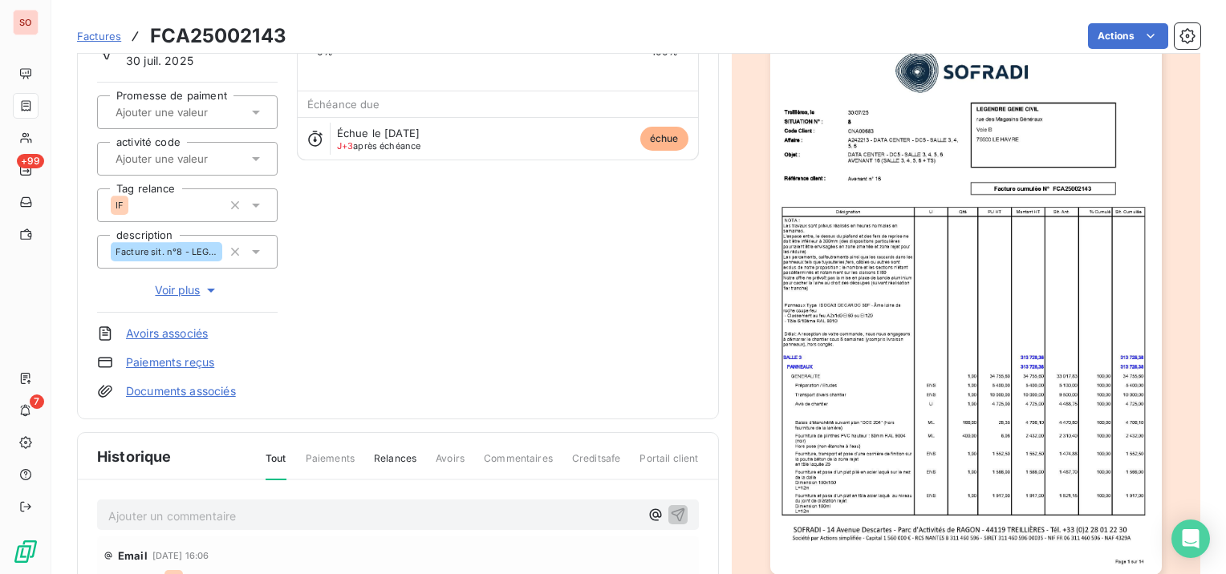
scroll to position [241, 0]
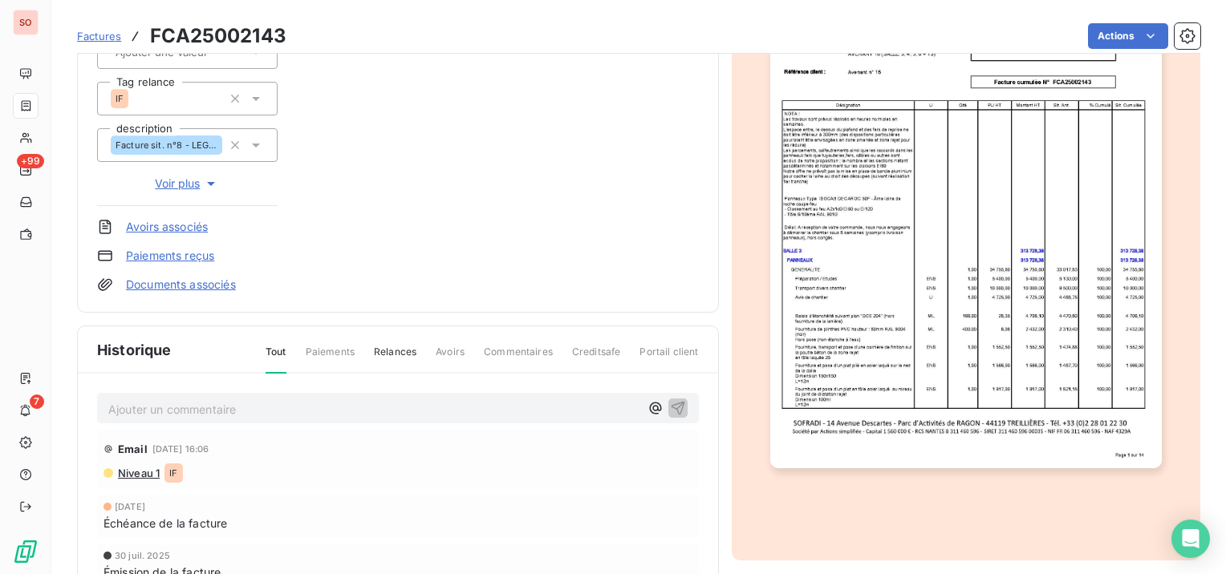
click at [277, 416] on p "Ajouter un commentaire ﻿" at bounding box center [373, 410] width 531 height 20
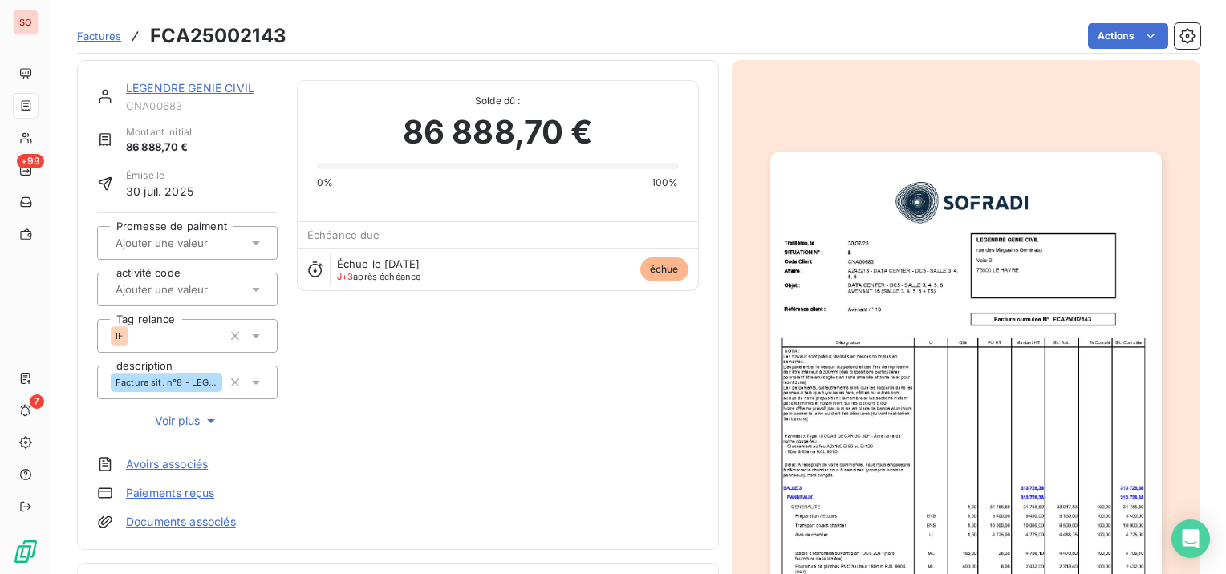
scroll to position [0, 0]
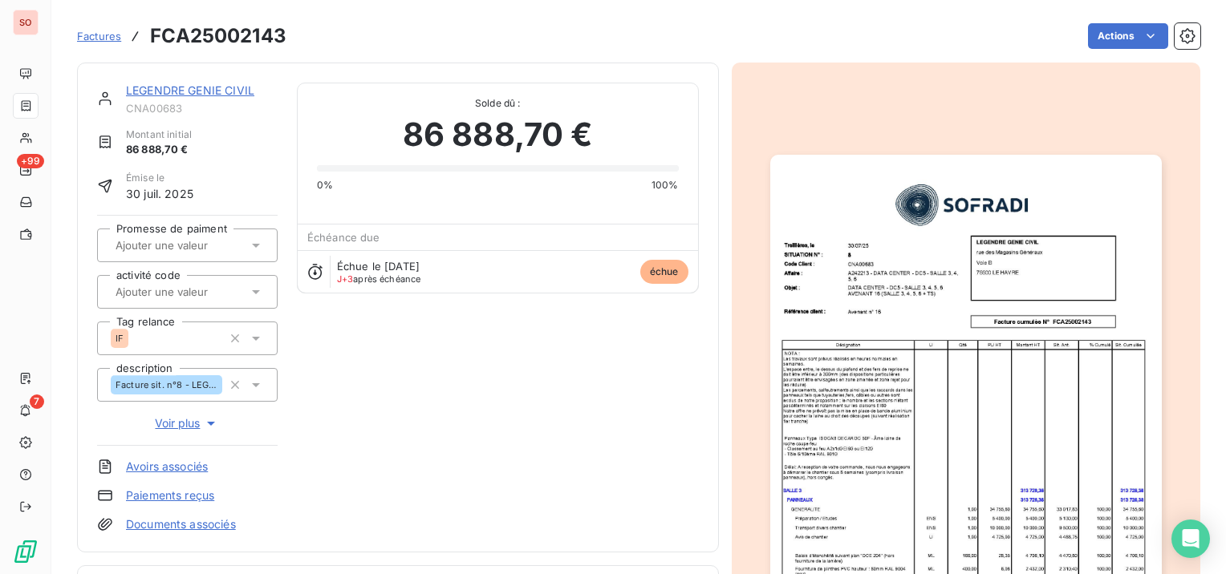
click at [186, 91] on link "LEGENDRE GENIE CIVIL" at bounding box center [190, 90] width 128 height 14
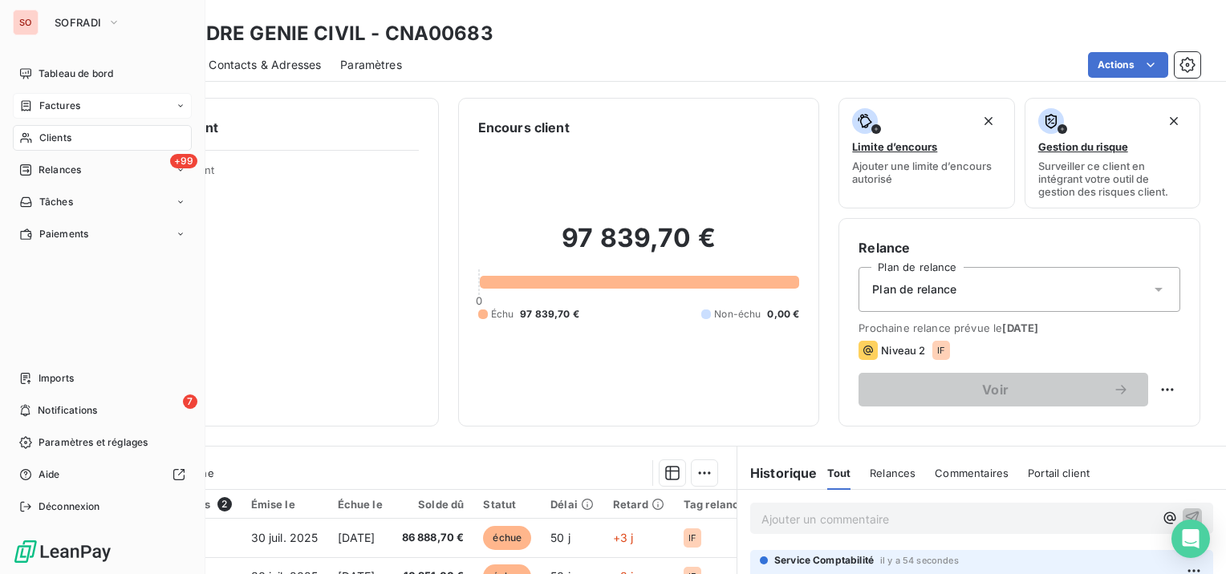
click at [32, 105] on div "Factures" at bounding box center [49, 106] width 61 height 14
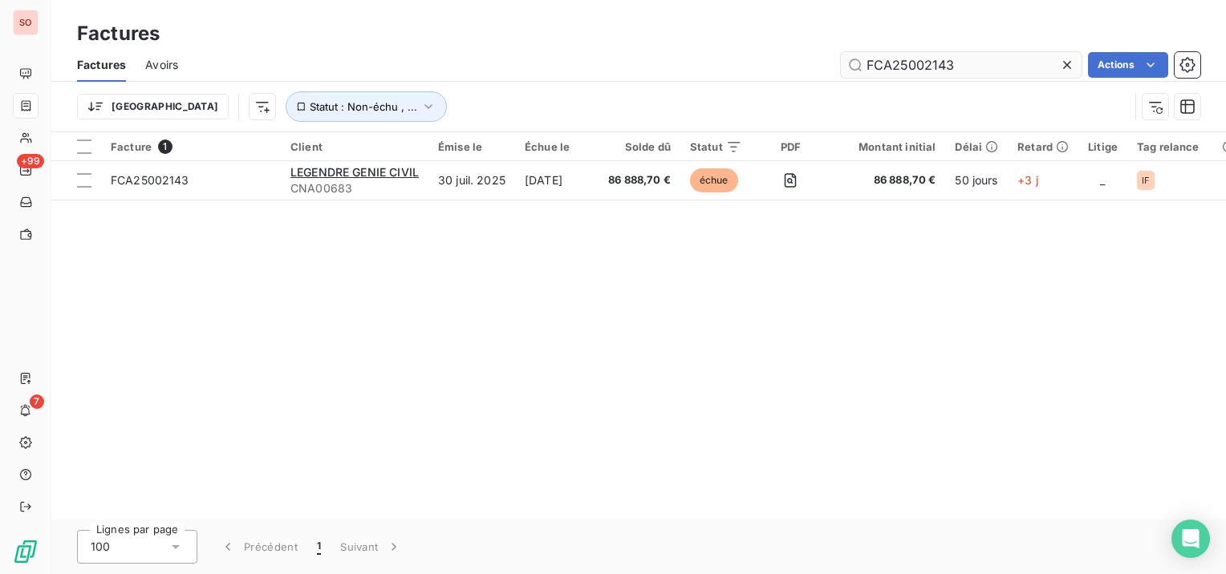
drag, startPoint x: 1066, startPoint y: 57, endPoint x: 1032, endPoint y: 63, distance: 34.3
click at [1064, 57] on icon at bounding box center [1067, 65] width 16 height 16
click at [970, 64] on input "text" at bounding box center [961, 65] width 241 height 26
paste input "FCA25001986"
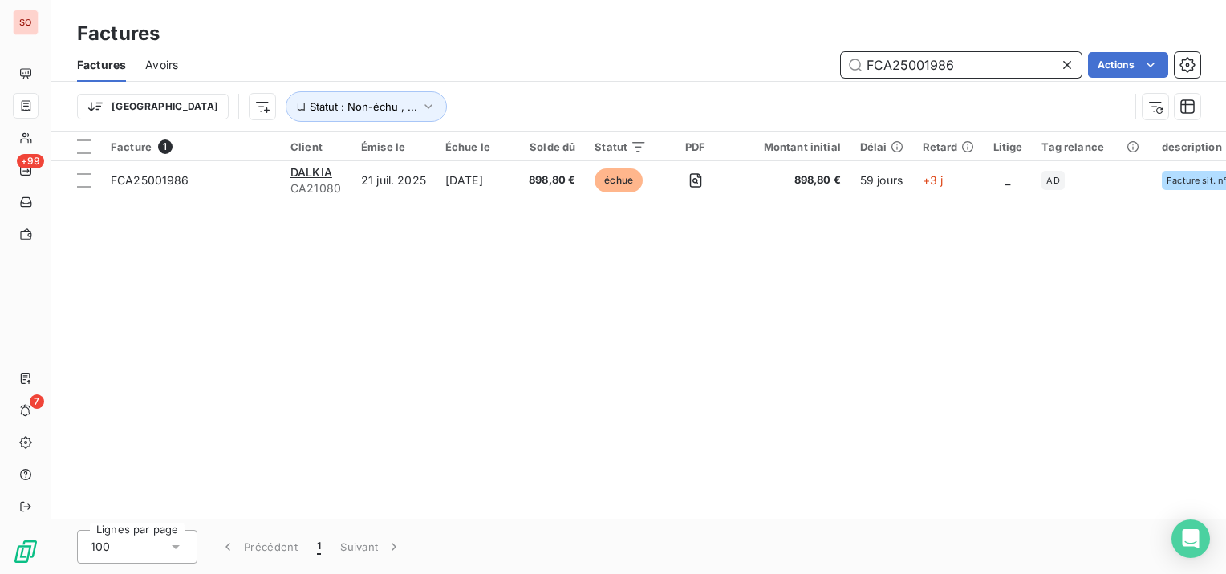
type input "FCA25001986"
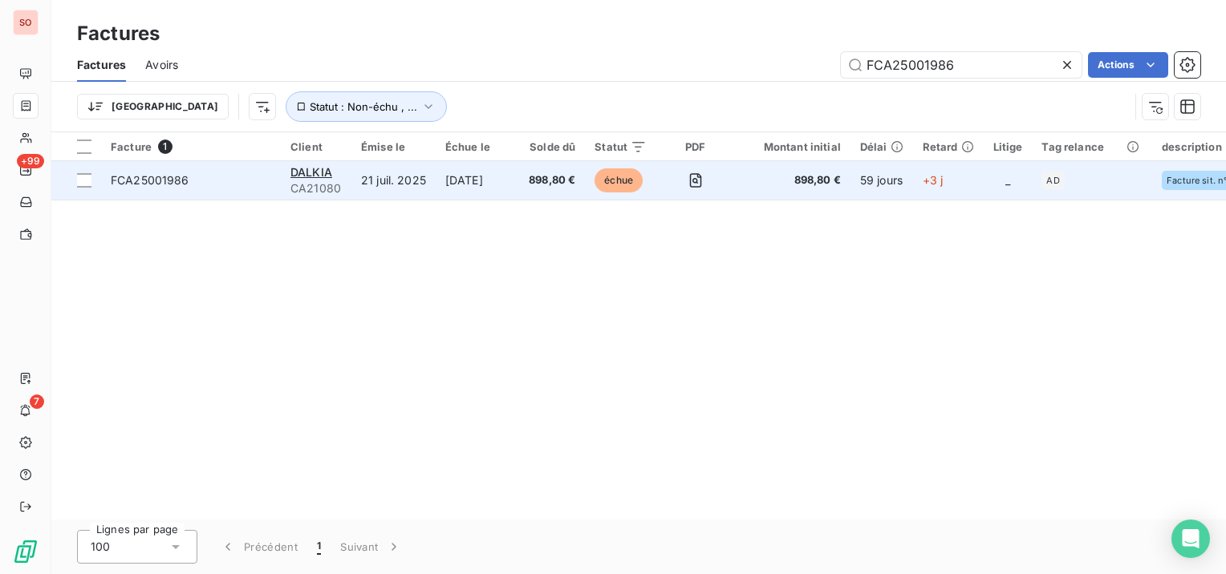
click at [290, 165] on td "DALKIA CA21080" at bounding box center [316, 180] width 71 height 39
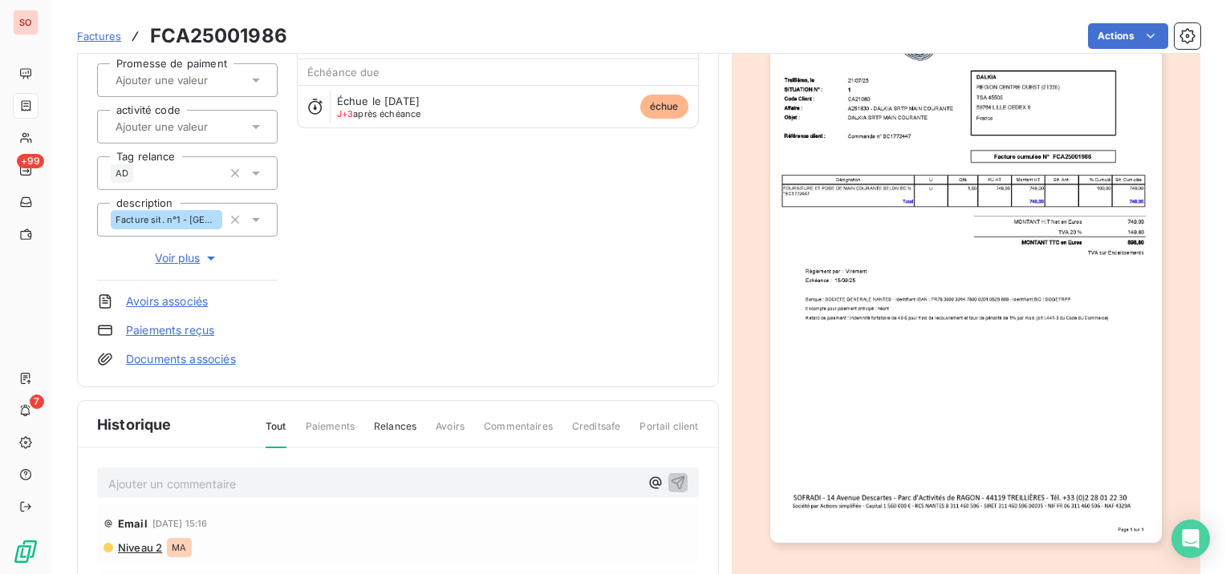
scroll to position [241, 0]
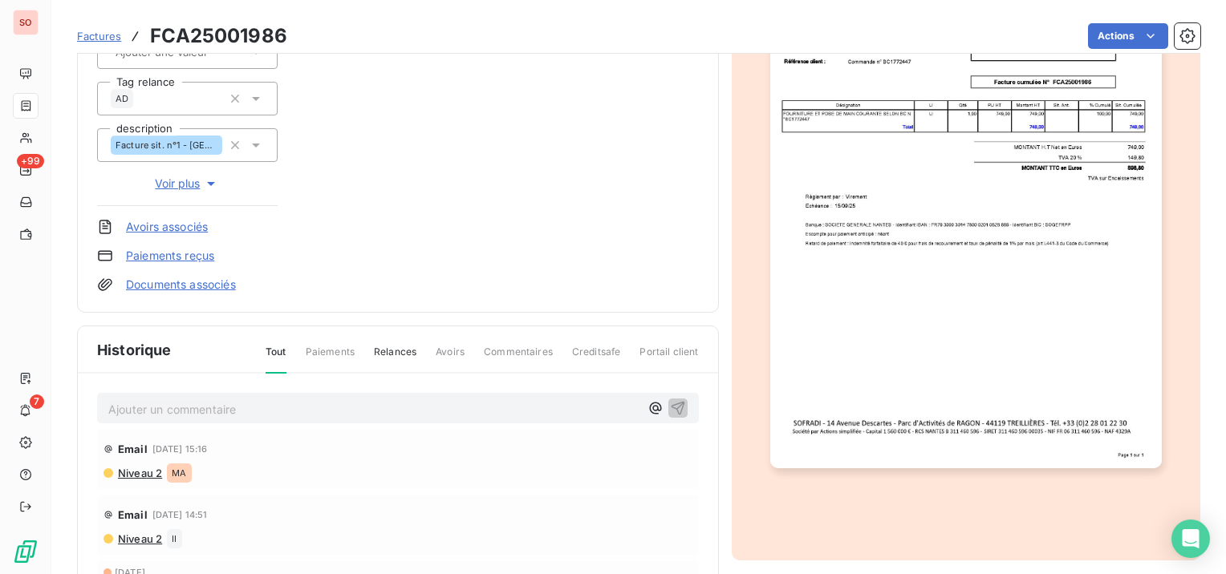
click at [469, 406] on p "Ajouter un commentaire ﻿" at bounding box center [373, 410] width 531 height 20
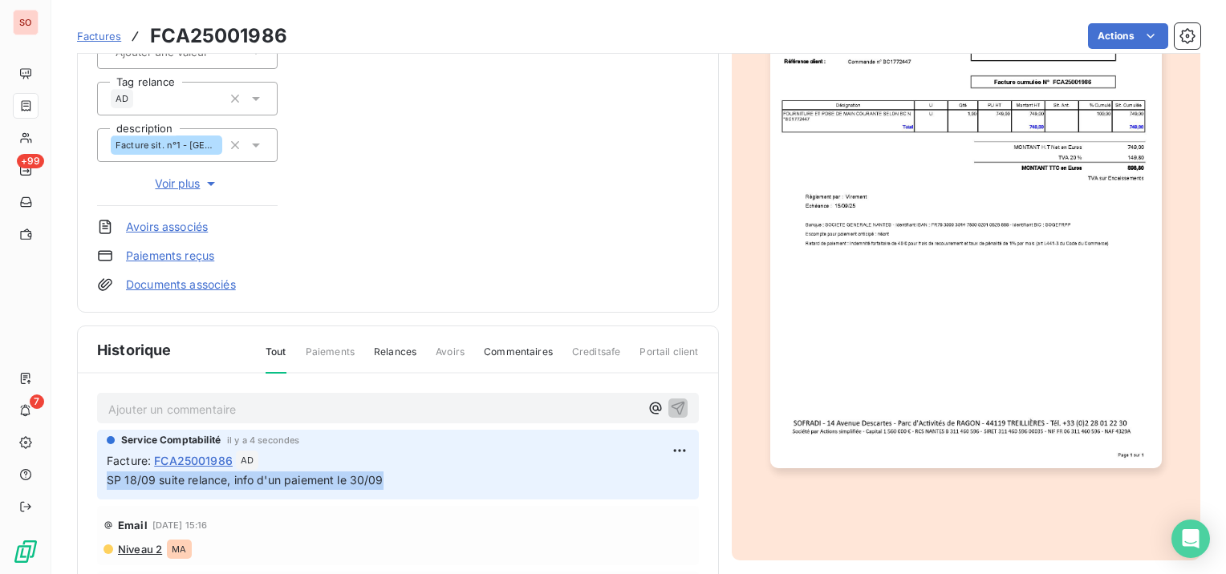
drag, startPoint x: 416, startPoint y: 479, endPoint x: 66, endPoint y: 478, distance: 349.8
click at [66, 478] on section "Factures FCA25001986 Actions DALKIA CA21080 Montant initial 898,80 € Émise le […" at bounding box center [638, 287] width 1174 height 574
copy span "SP 18/09 suite relance, info d'un paiement le 30/09"
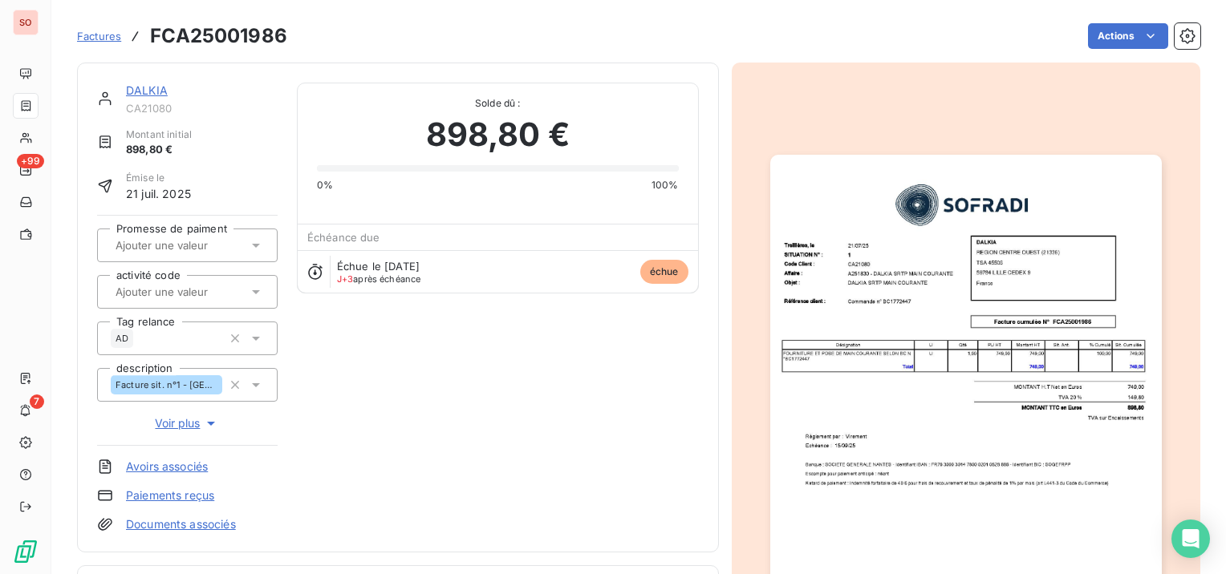
click at [144, 92] on link "DALKIA" at bounding box center [147, 90] width 42 height 14
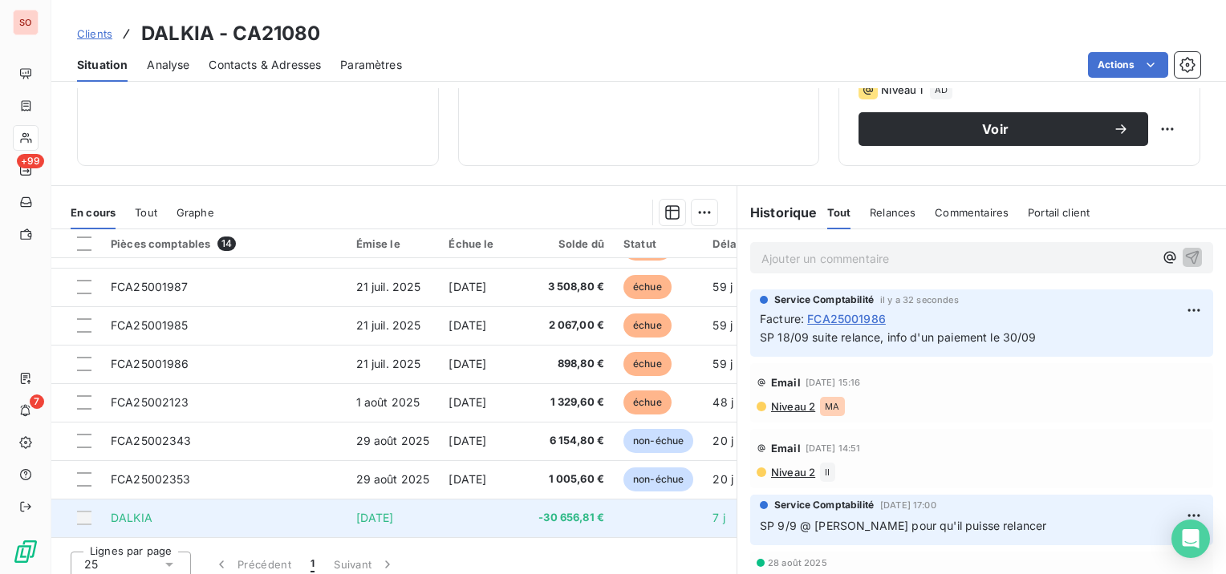
scroll to position [272, 0]
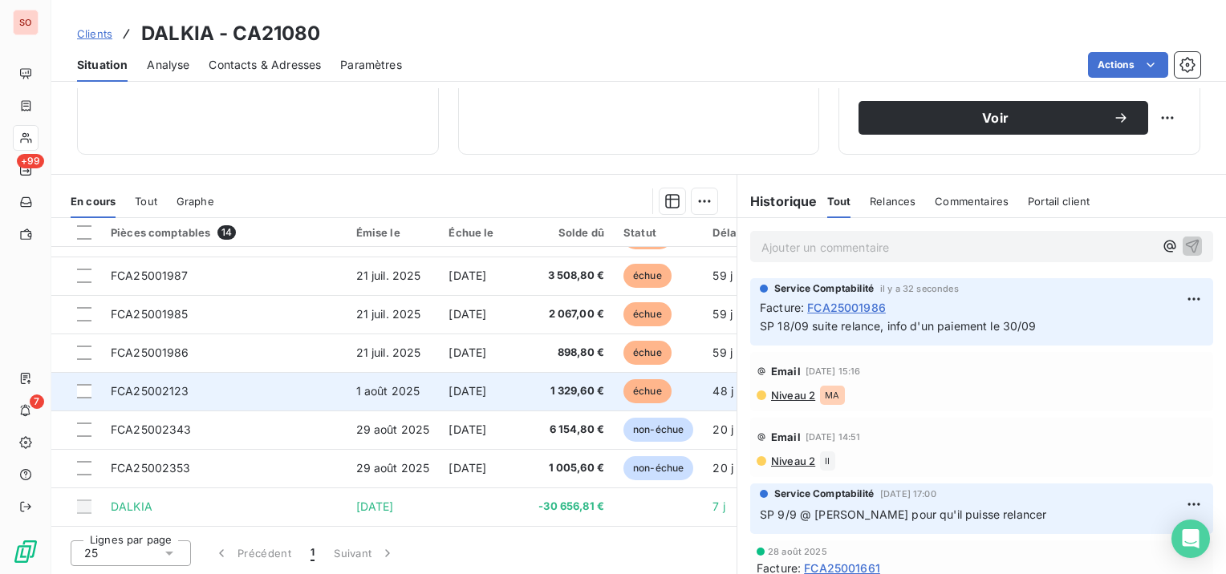
click at [146, 386] on span "FCA25002123" at bounding box center [150, 391] width 79 height 14
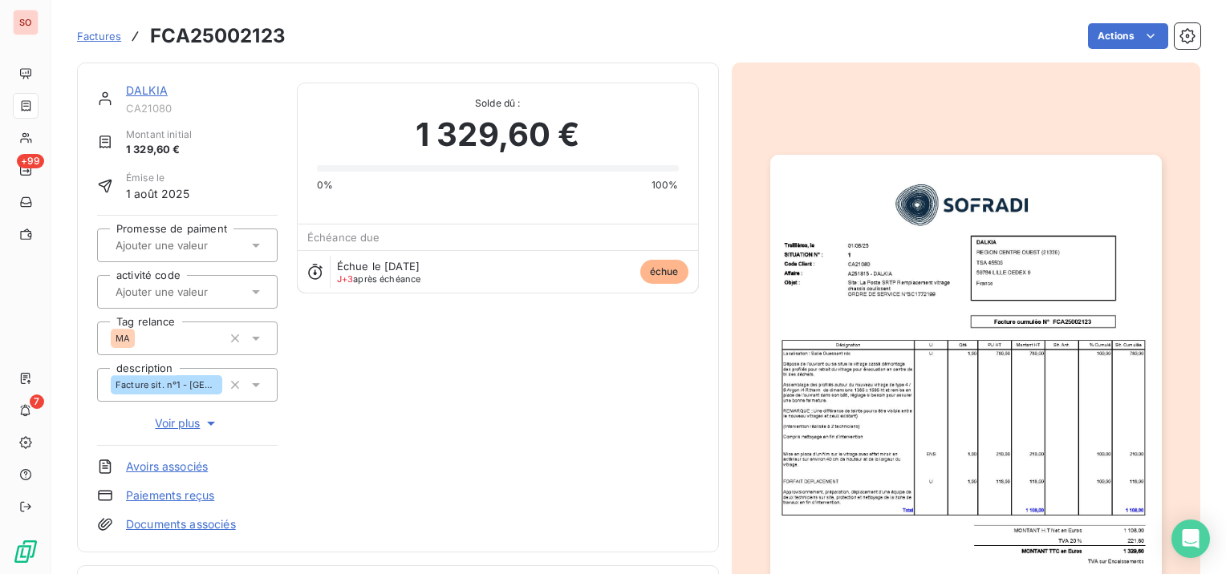
scroll to position [241, 0]
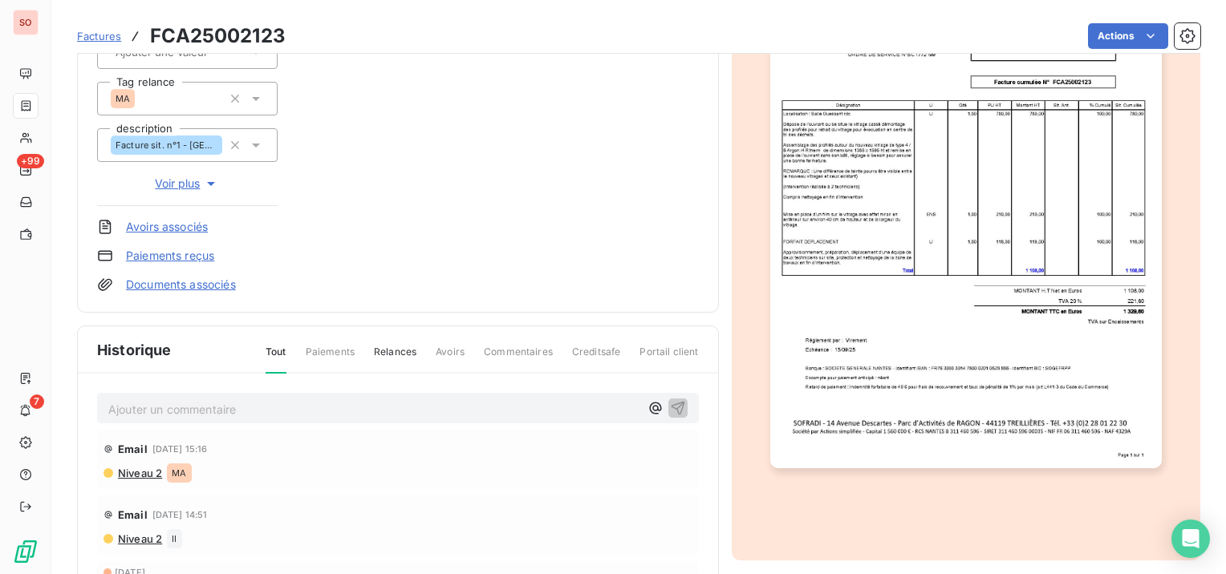
click at [237, 409] on p "Ajouter un commentaire ﻿" at bounding box center [373, 410] width 531 height 20
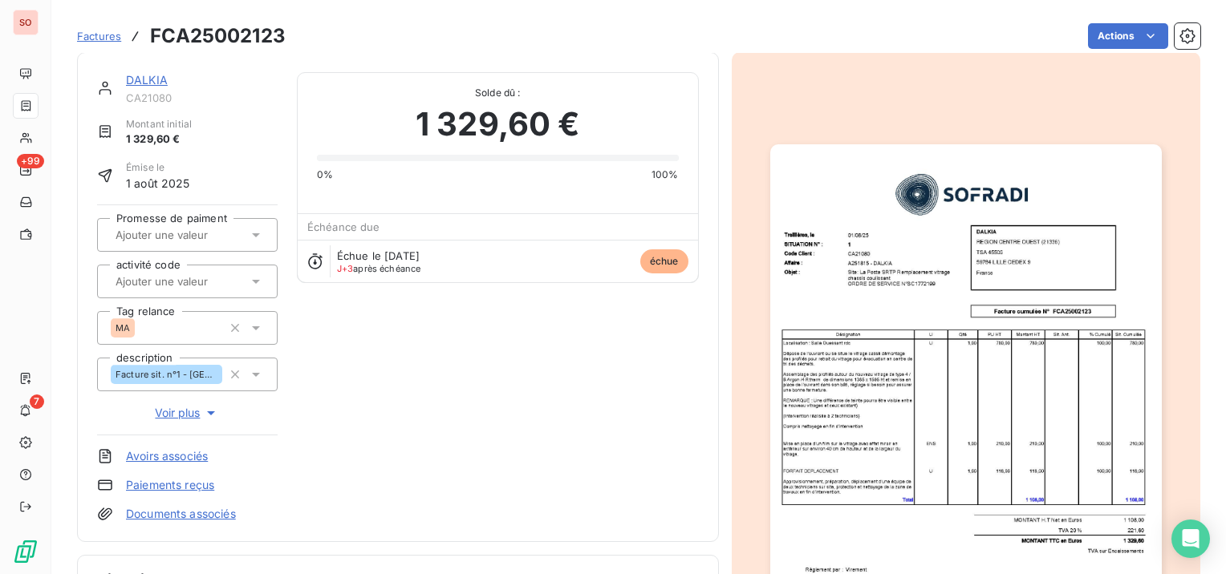
scroll to position [0, 0]
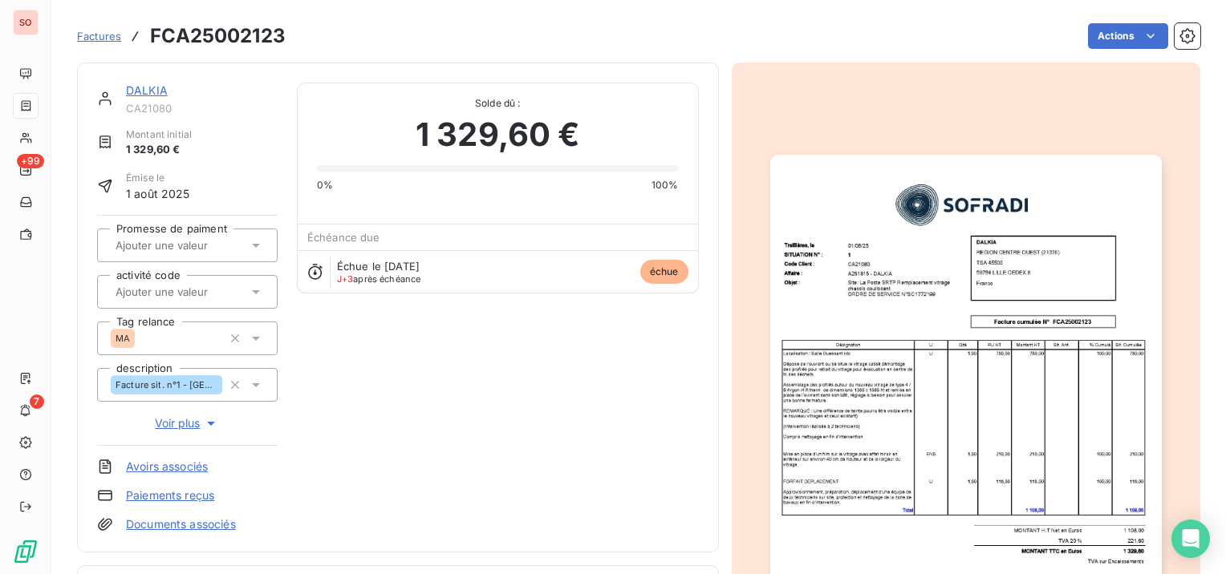
click at [159, 94] on link "DALKIA" at bounding box center [147, 90] width 42 height 14
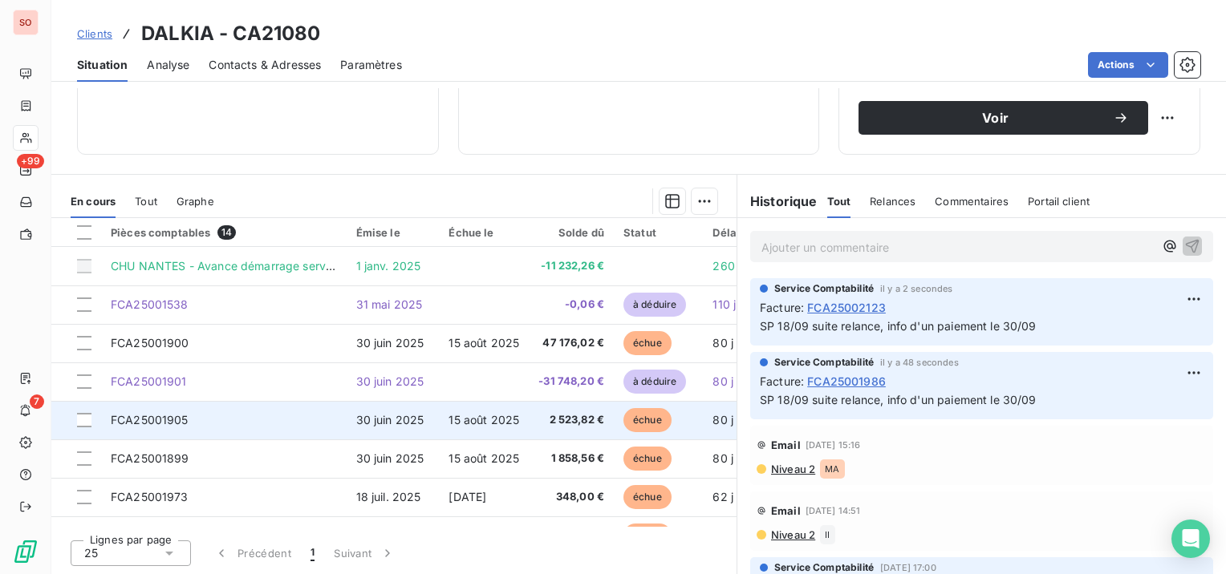
scroll to position [241, 0]
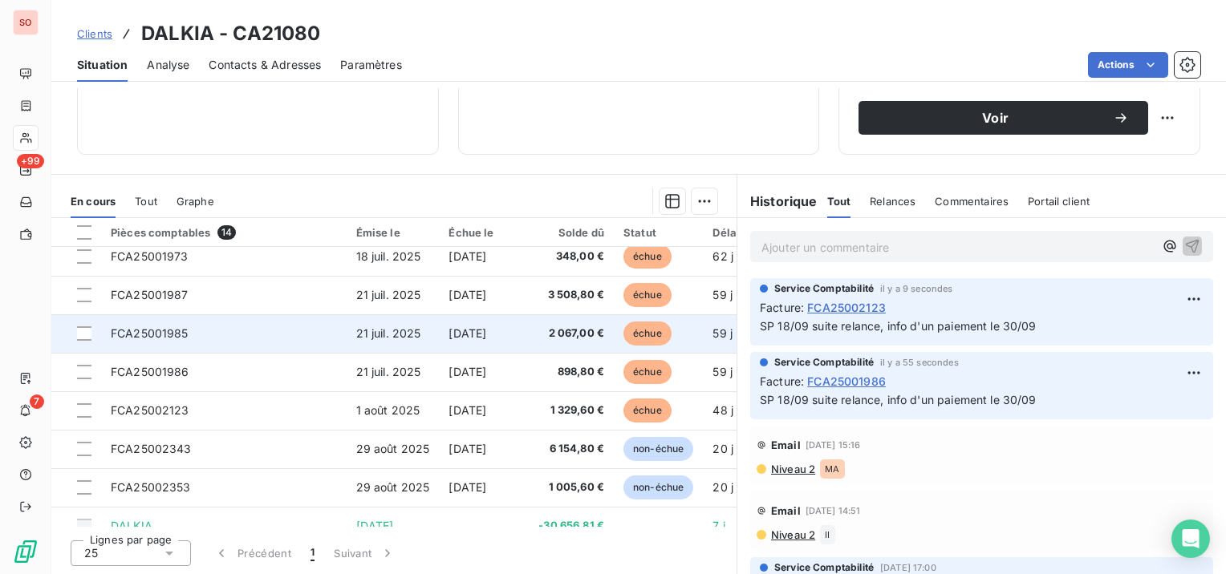
click at [132, 329] on span "FCA25001985" at bounding box center [150, 334] width 78 height 14
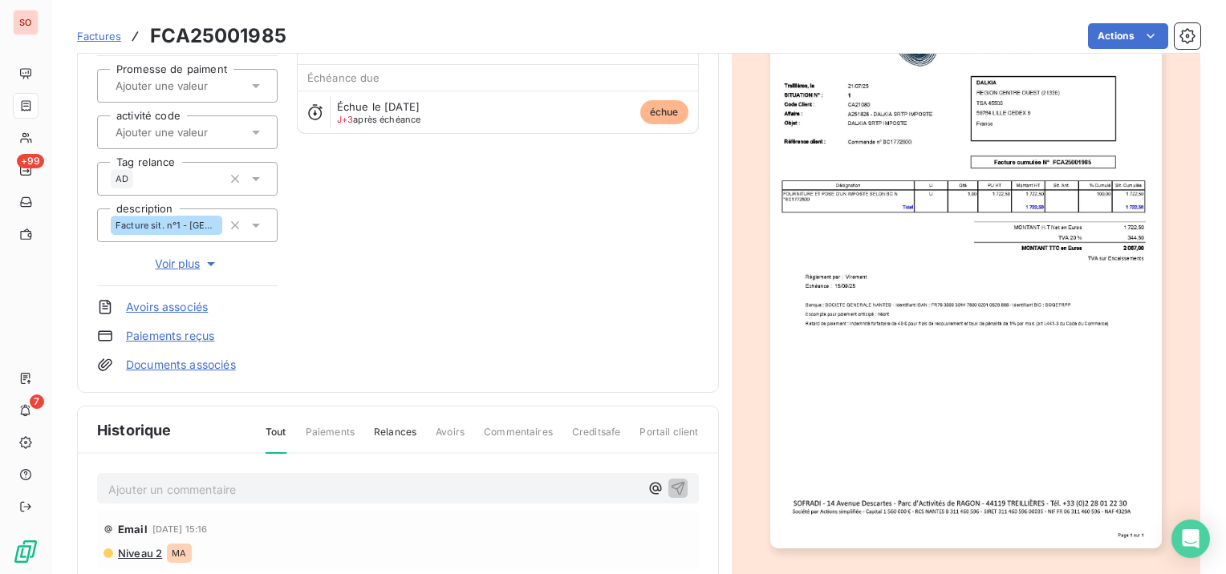
scroll to position [241, 0]
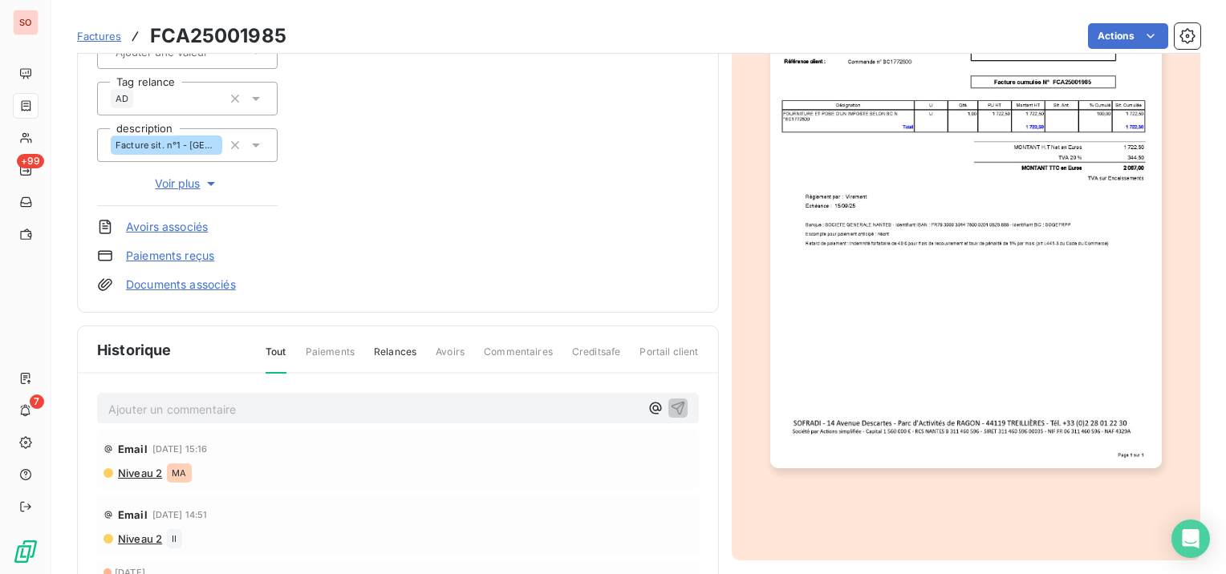
click at [157, 407] on p "Ajouter un commentaire ﻿" at bounding box center [373, 410] width 531 height 20
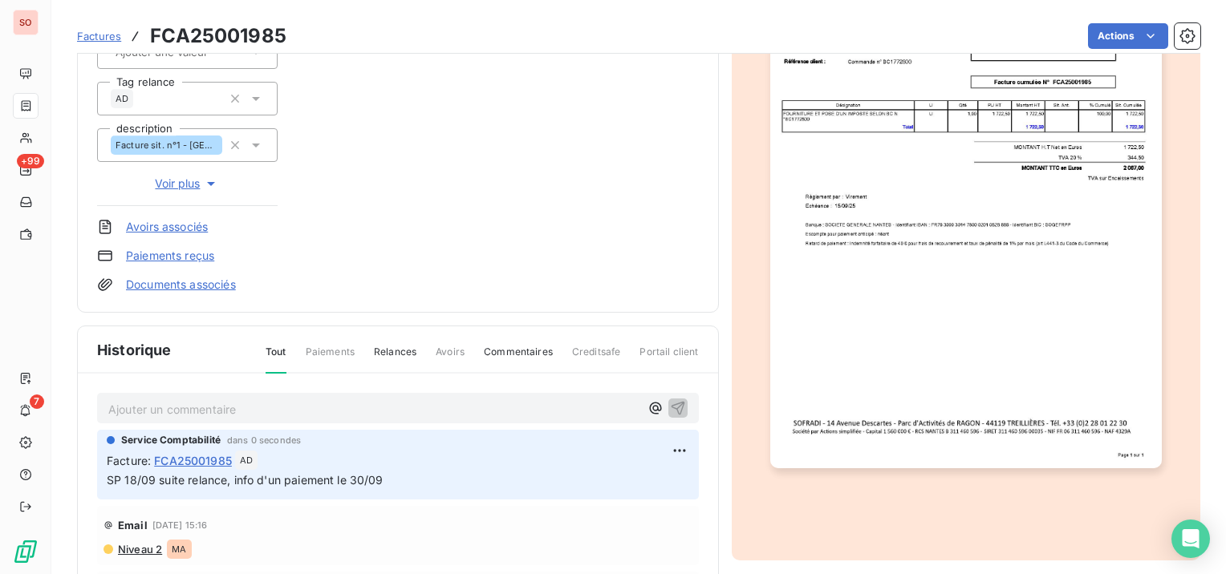
scroll to position [0, 0]
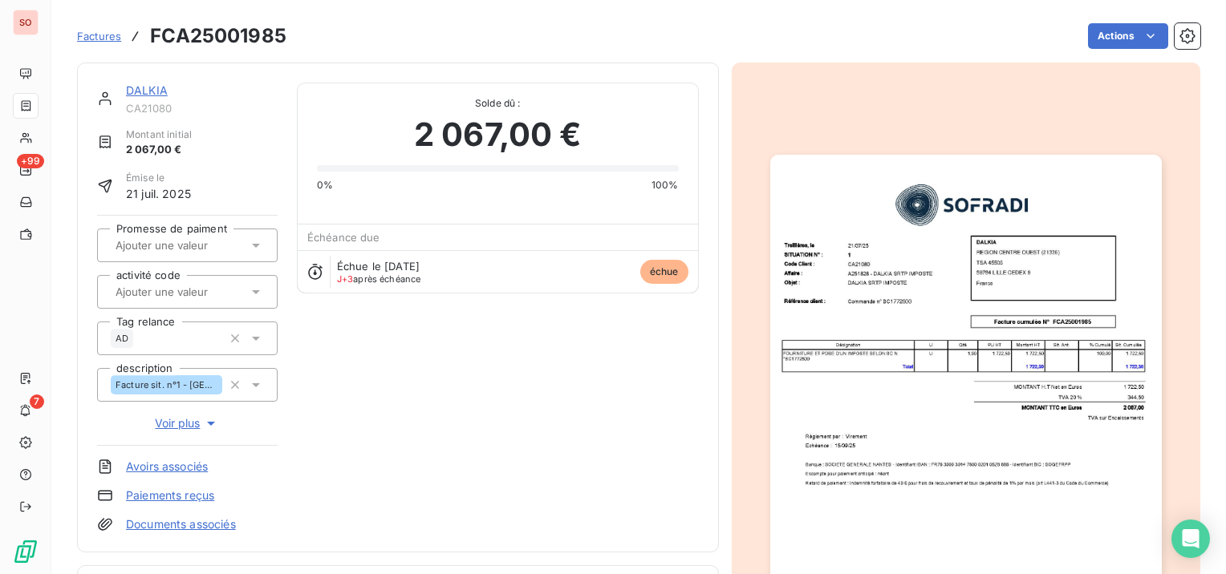
click at [139, 85] on link "DALKIA" at bounding box center [147, 90] width 42 height 14
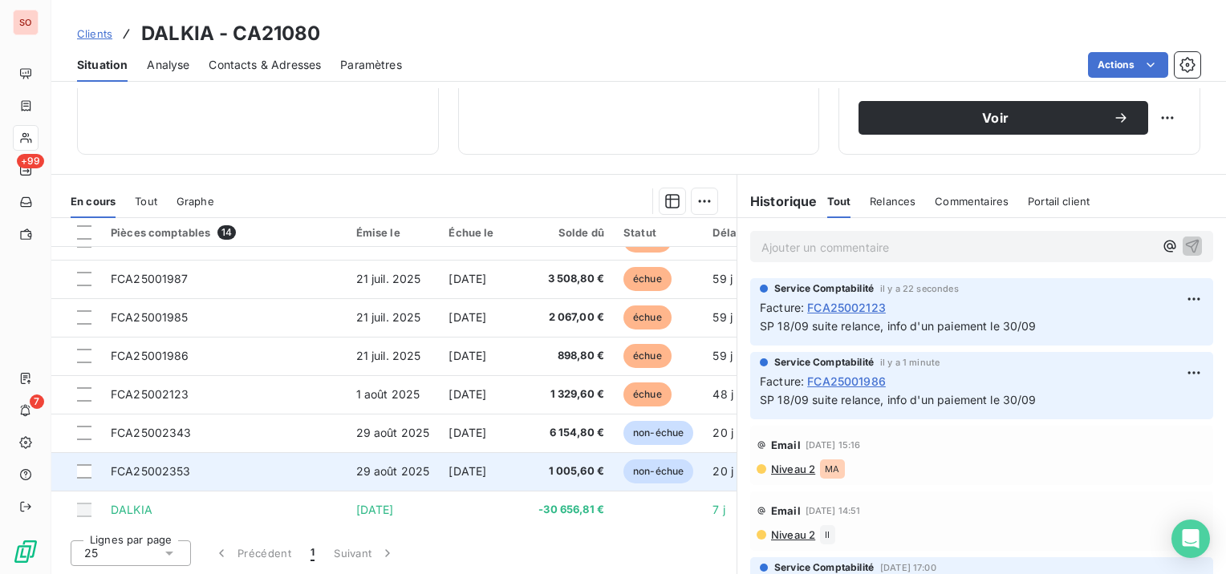
scroll to position [266, 0]
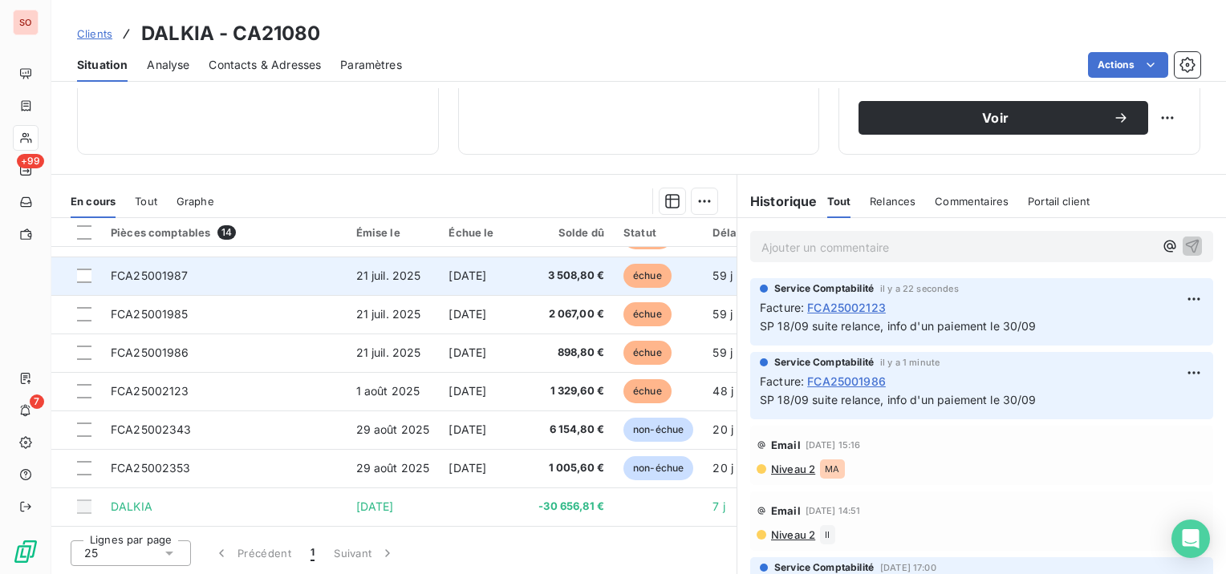
click at [140, 269] on span "FCA25001987" at bounding box center [150, 276] width 78 height 14
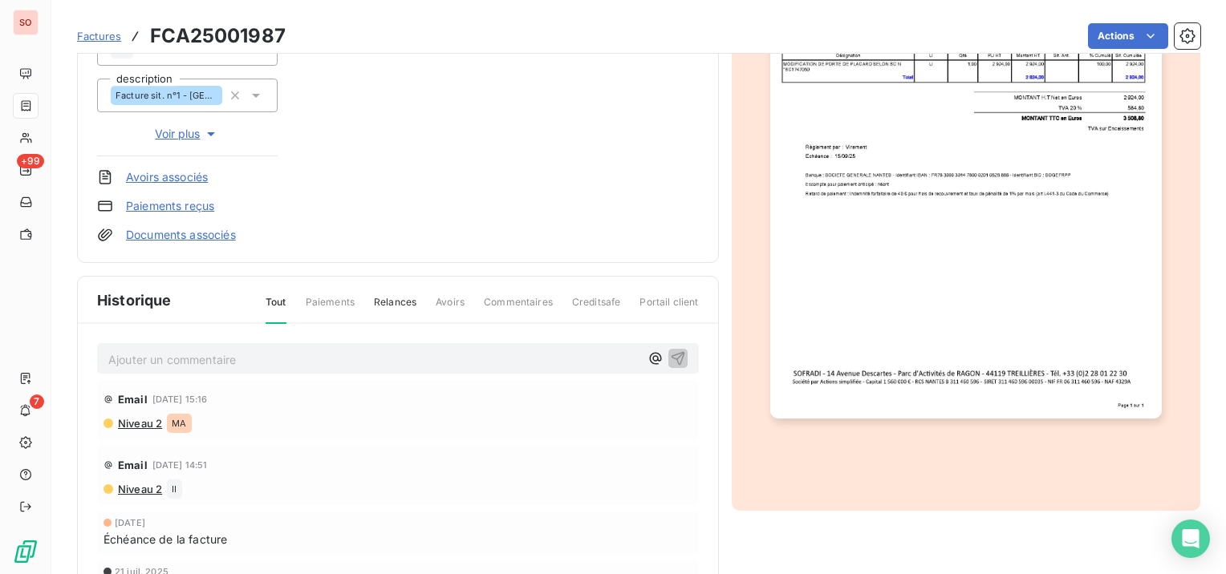
scroll to position [321, 0]
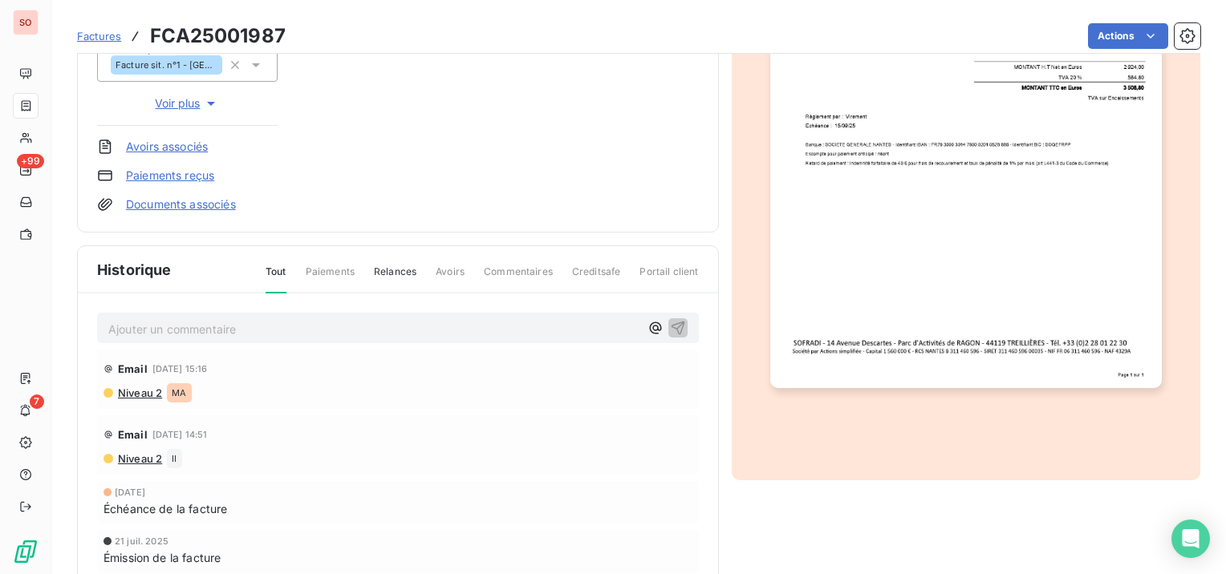
click at [209, 323] on p "Ajouter un commentaire ﻿" at bounding box center [373, 329] width 531 height 20
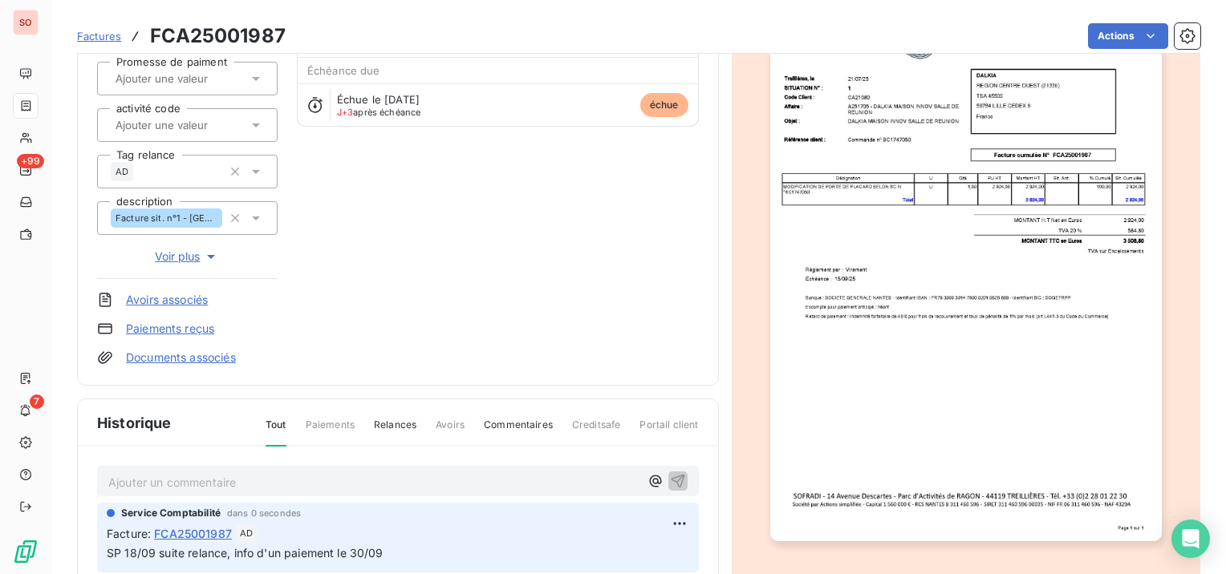
scroll to position [0, 0]
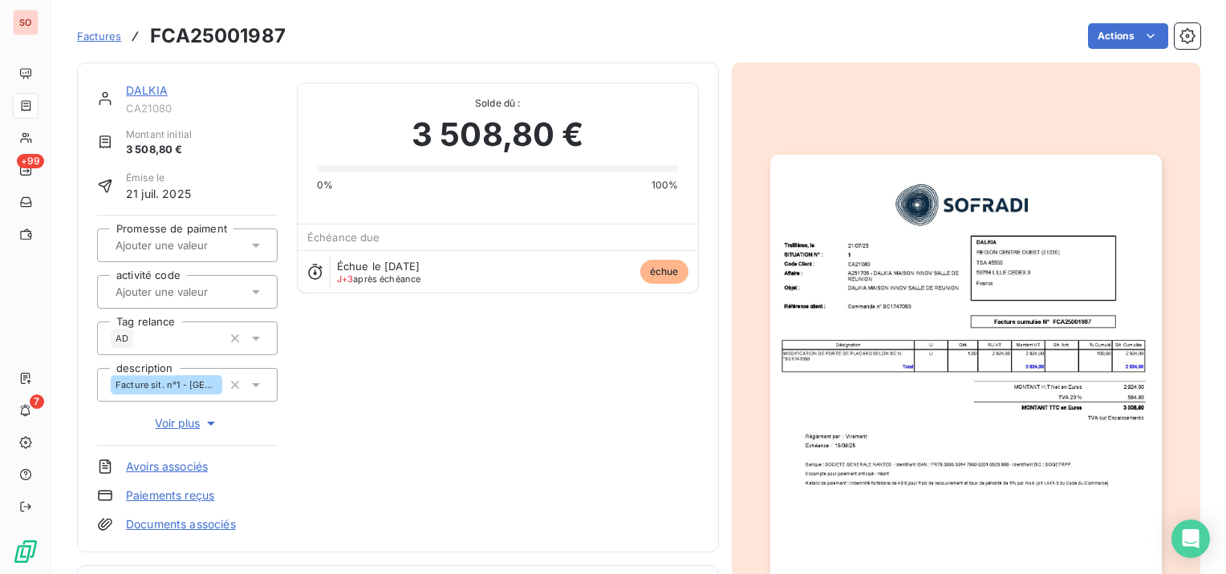
click at [131, 87] on link "DALKIA" at bounding box center [147, 90] width 42 height 14
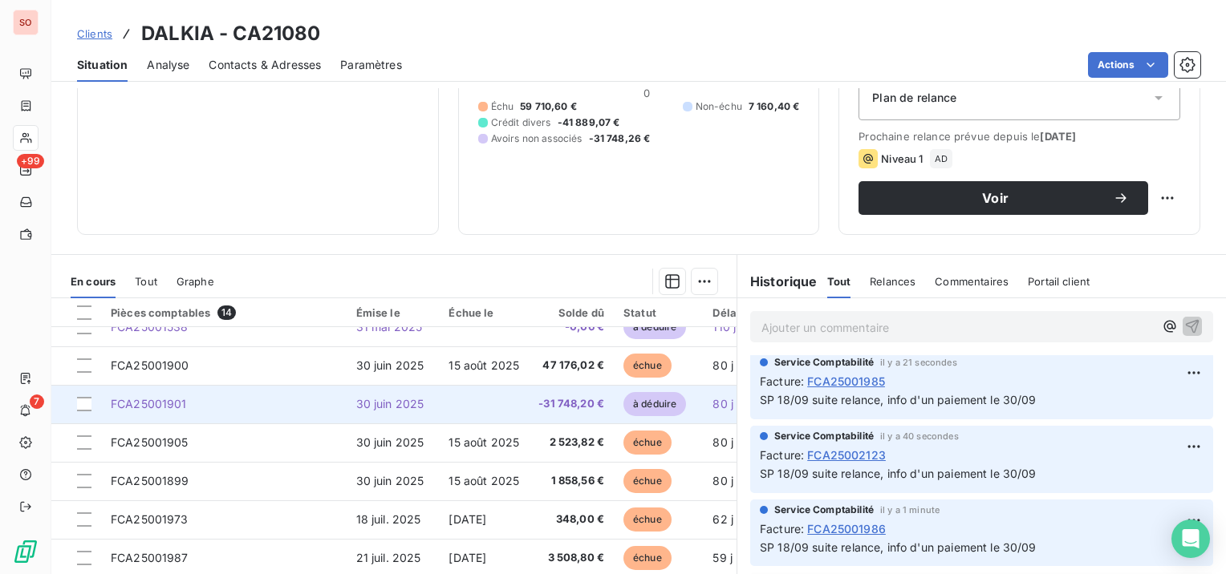
scroll to position [80, 0]
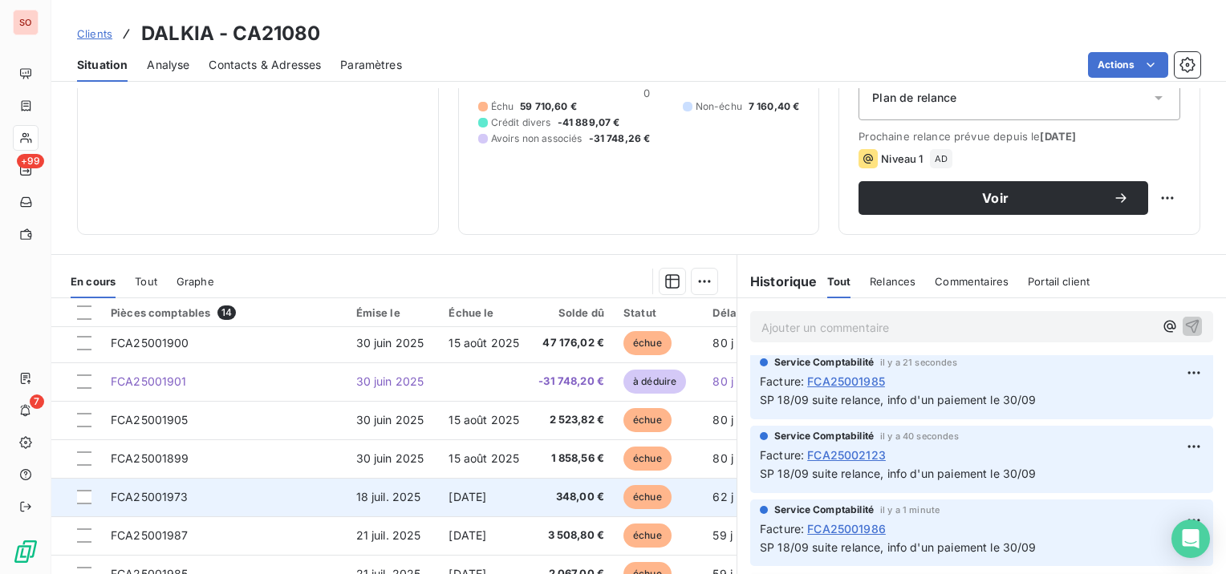
click at [218, 483] on td "FCA25001973" at bounding box center [223, 497] width 245 height 39
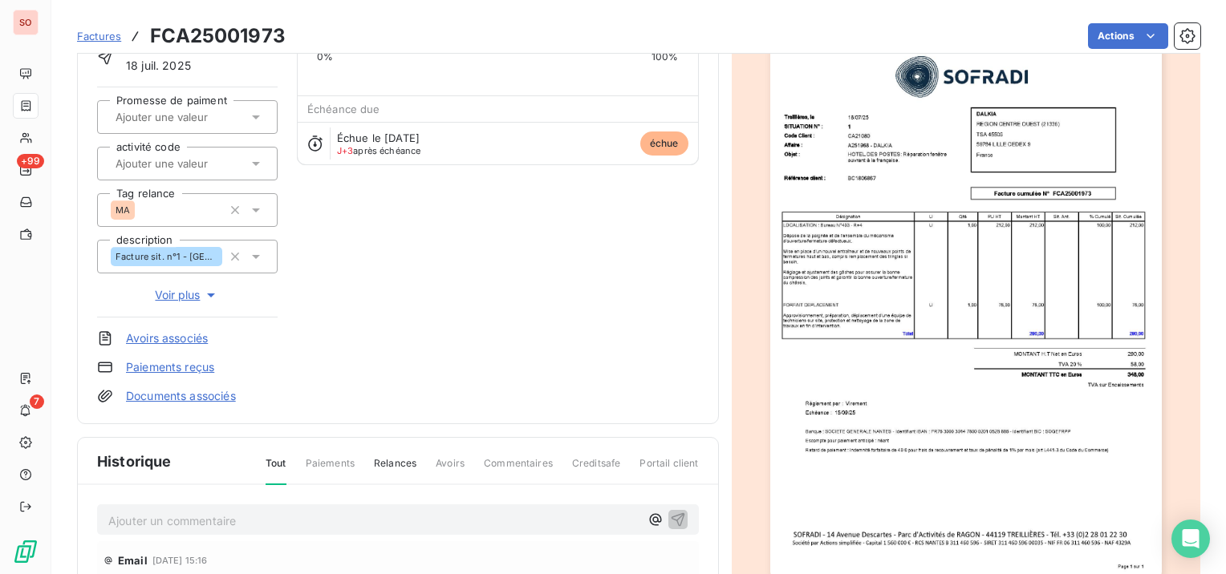
scroll to position [160, 0]
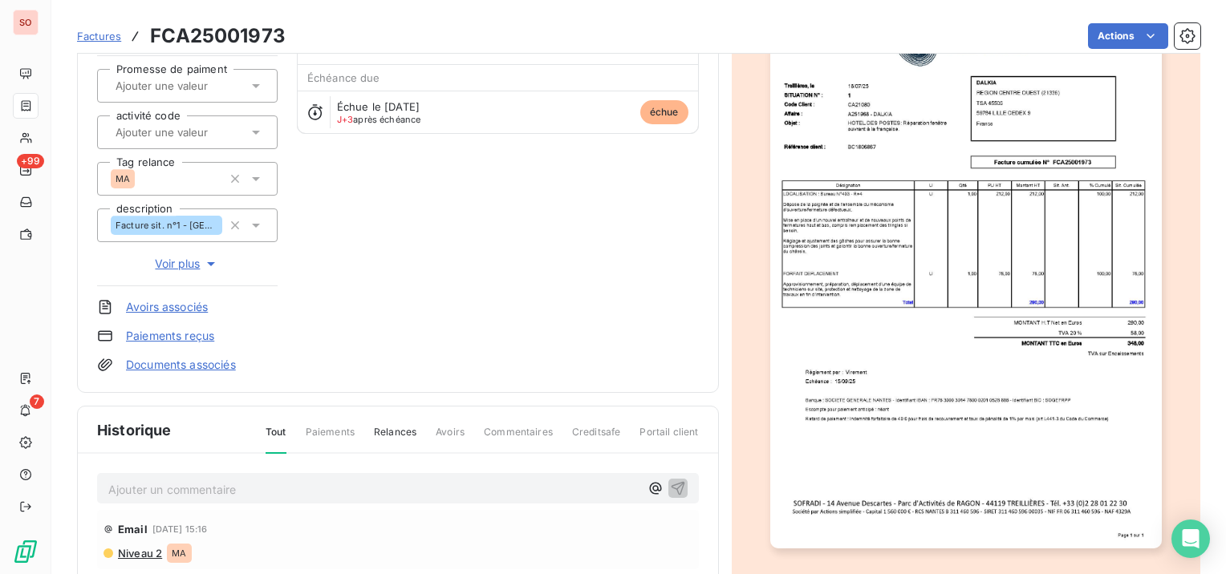
click at [180, 488] on p "Ajouter un commentaire ﻿" at bounding box center [373, 490] width 531 height 20
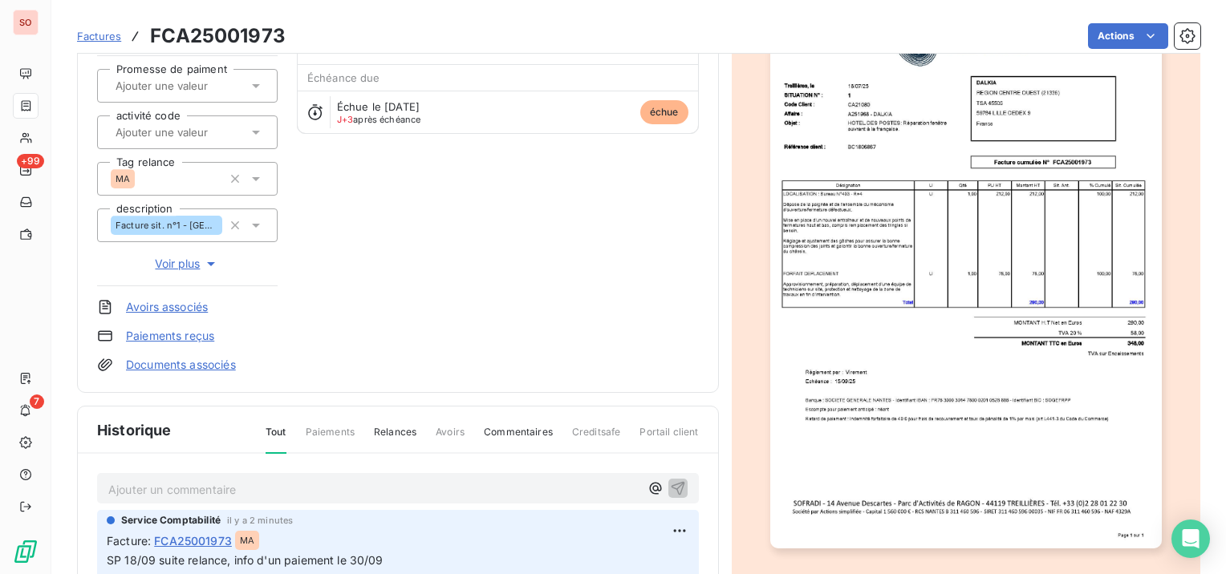
scroll to position [0, 0]
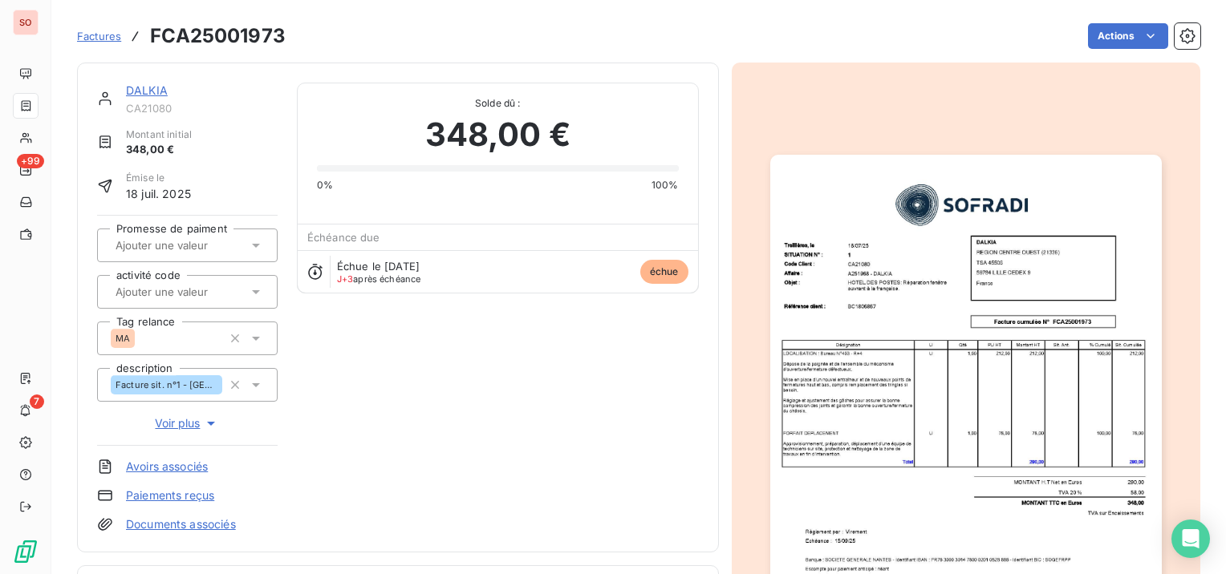
click at [155, 87] on link "DALKIA" at bounding box center [147, 90] width 42 height 14
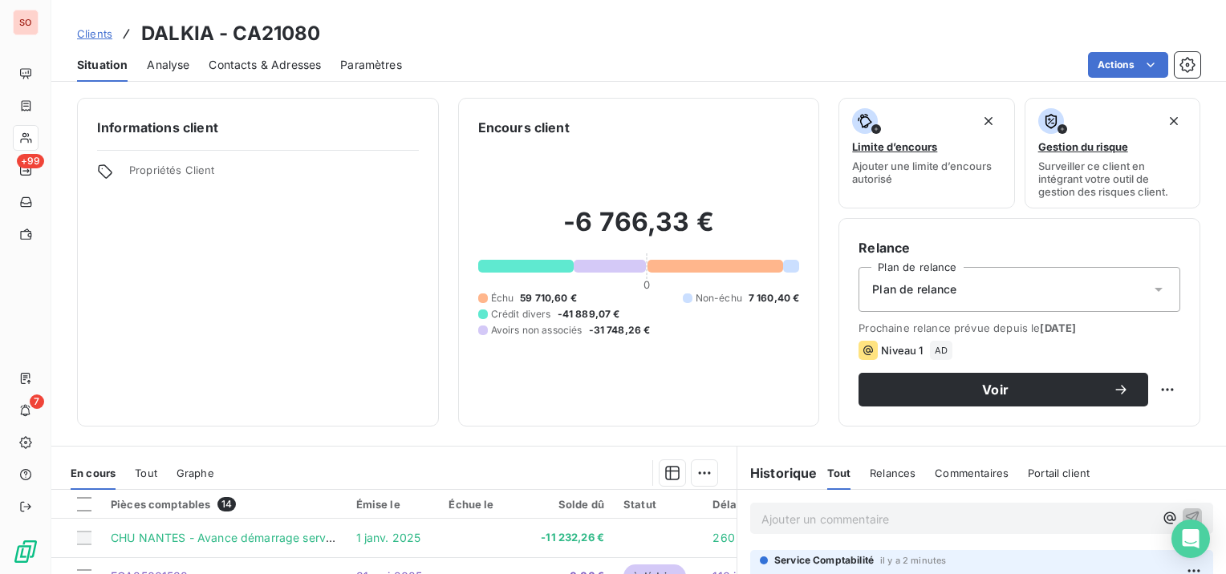
click at [76, 29] on div "Clients DALKIA - CA21080" at bounding box center [638, 33] width 1174 height 29
click at [84, 33] on span "Clients" at bounding box center [94, 33] width 35 height 13
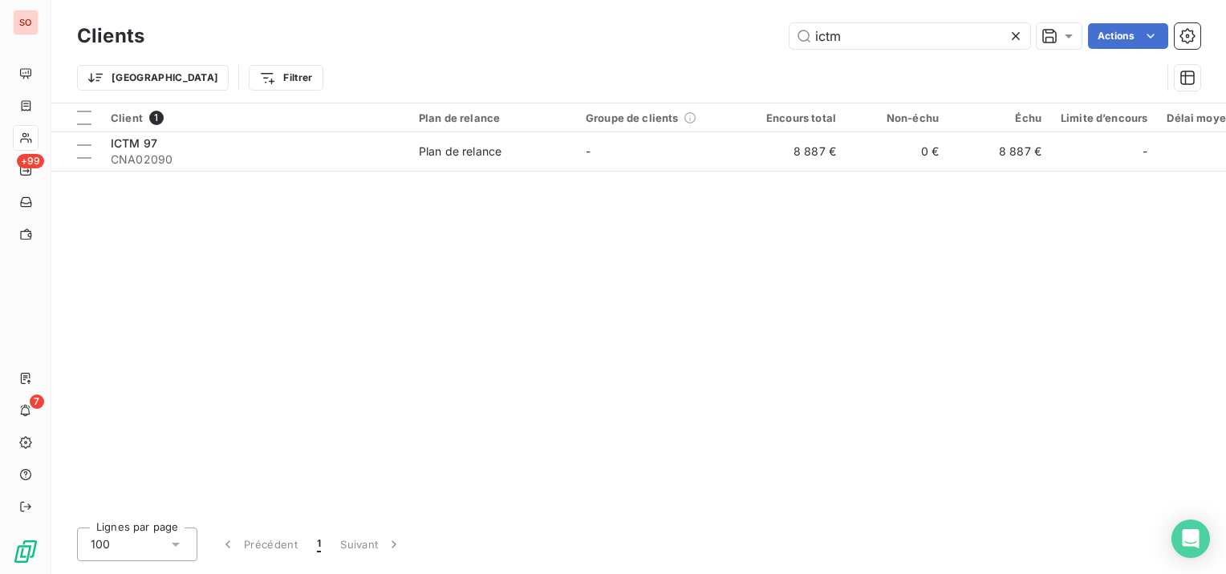
drag, startPoint x: 879, startPoint y: 42, endPoint x: 731, endPoint y: 29, distance: 149.0
click at [731, 29] on div "ictm Actions" at bounding box center [682, 36] width 1036 height 26
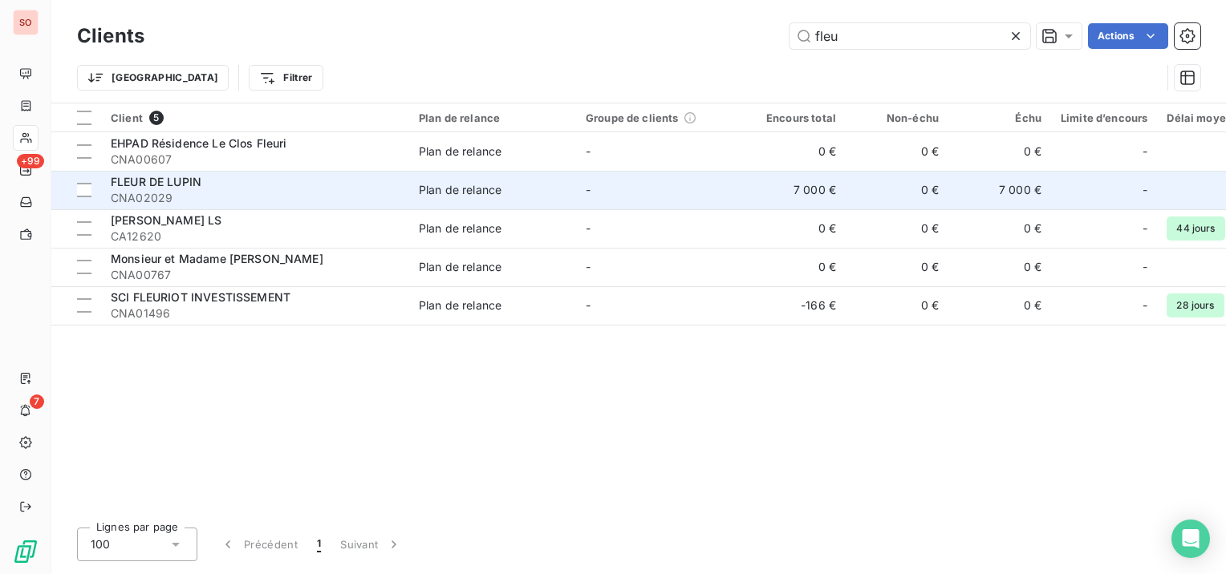
type input "fleu"
click at [255, 185] on div "FLEUR DE LUPIN" at bounding box center [255, 182] width 289 height 16
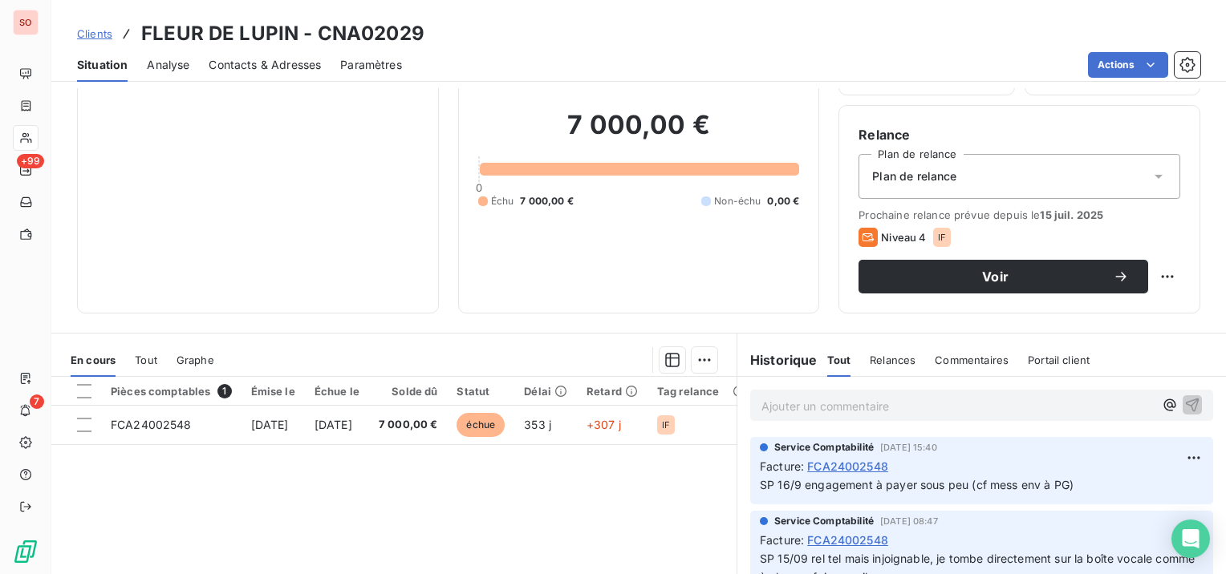
scroll to position [241, 0]
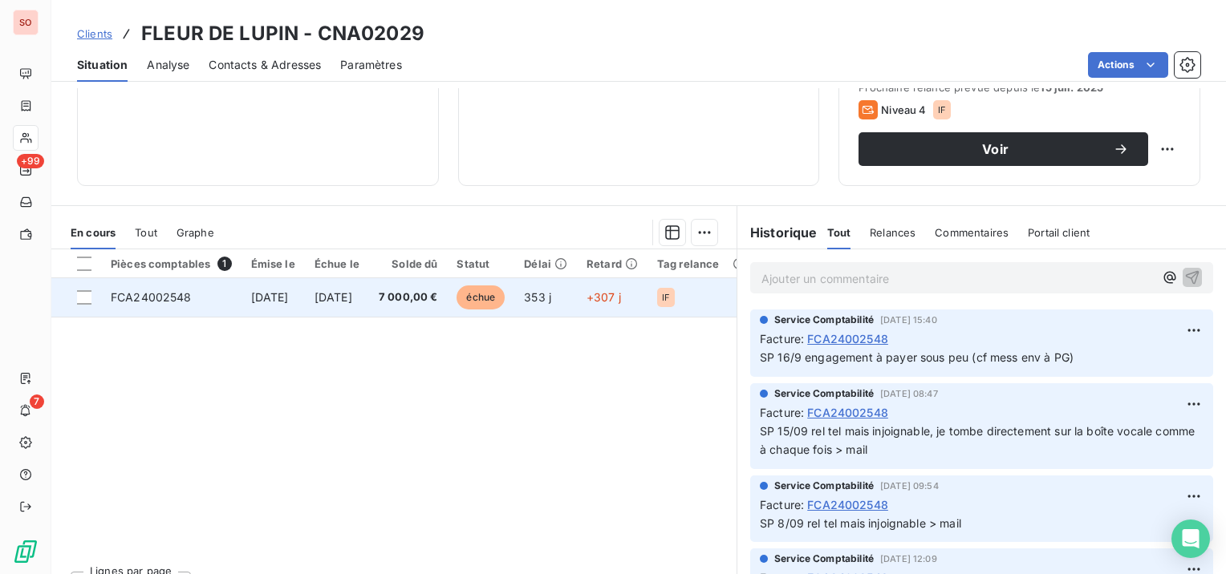
click at [289, 292] on span "[DATE]" at bounding box center [270, 297] width 38 height 14
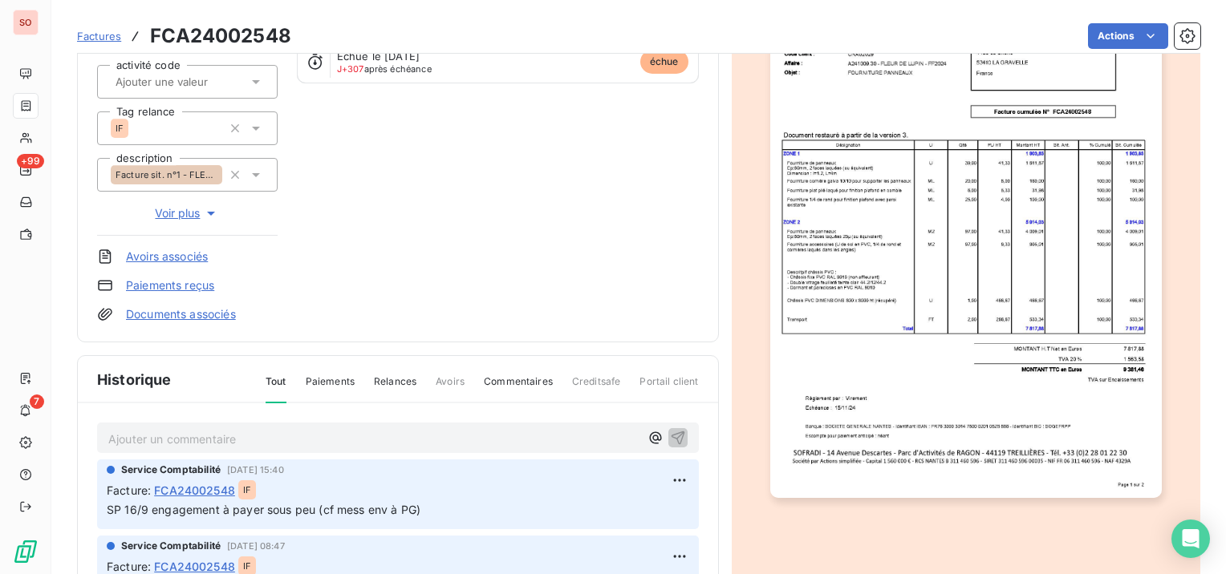
scroll to position [321, 0]
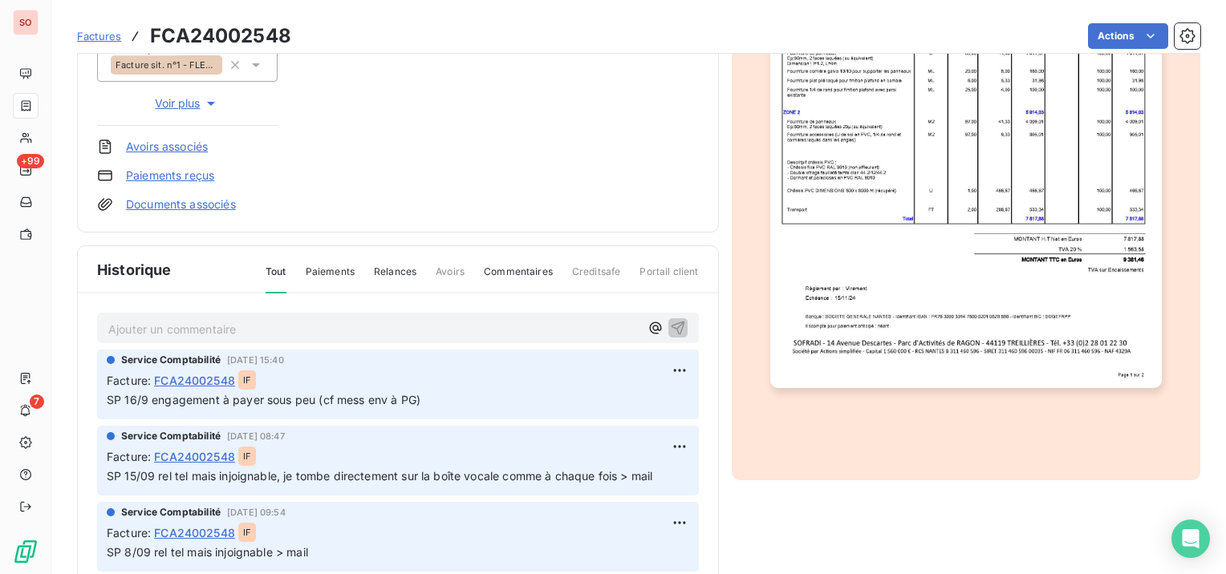
click at [367, 329] on p "Ajouter un commentaire ﻿" at bounding box center [373, 329] width 531 height 20
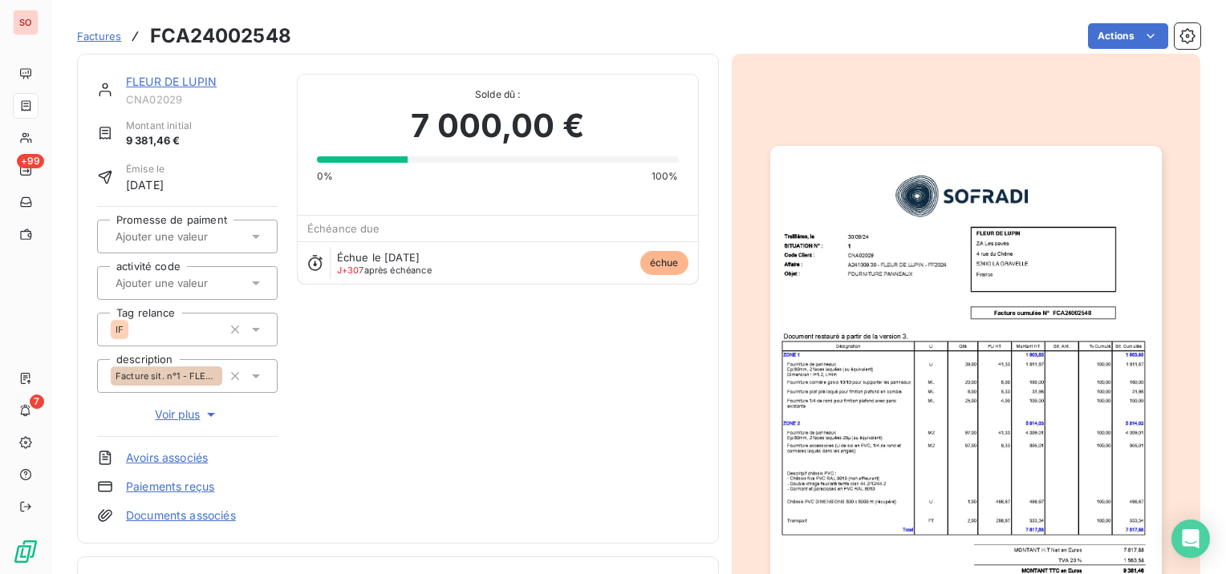
scroll to position [0, 0]
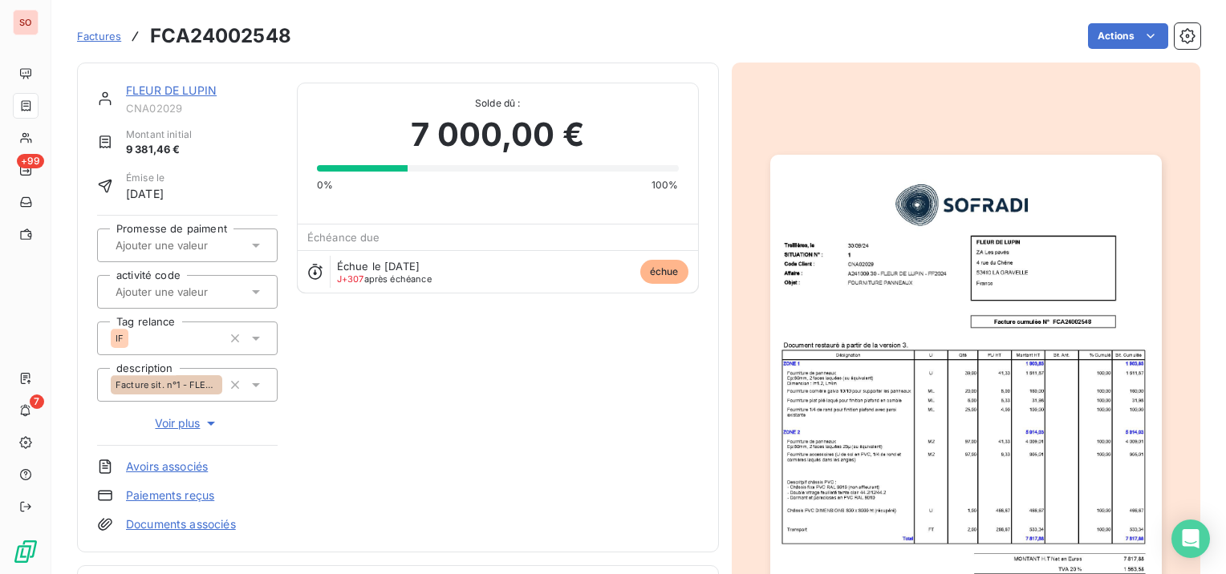
click at [211, 85] on link "FLEUR DE LUPIN" at bounding box center [171, 90] width 91 height 14
